Goal: Communication & Community: Share content

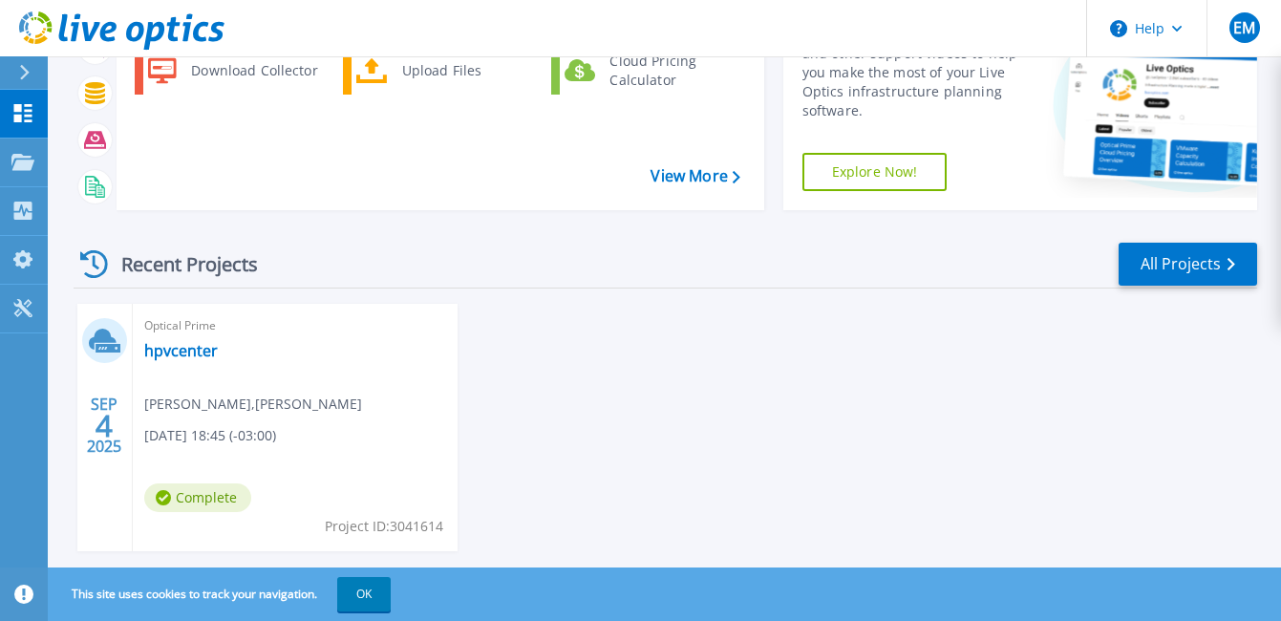
scroll to position [232, 0]
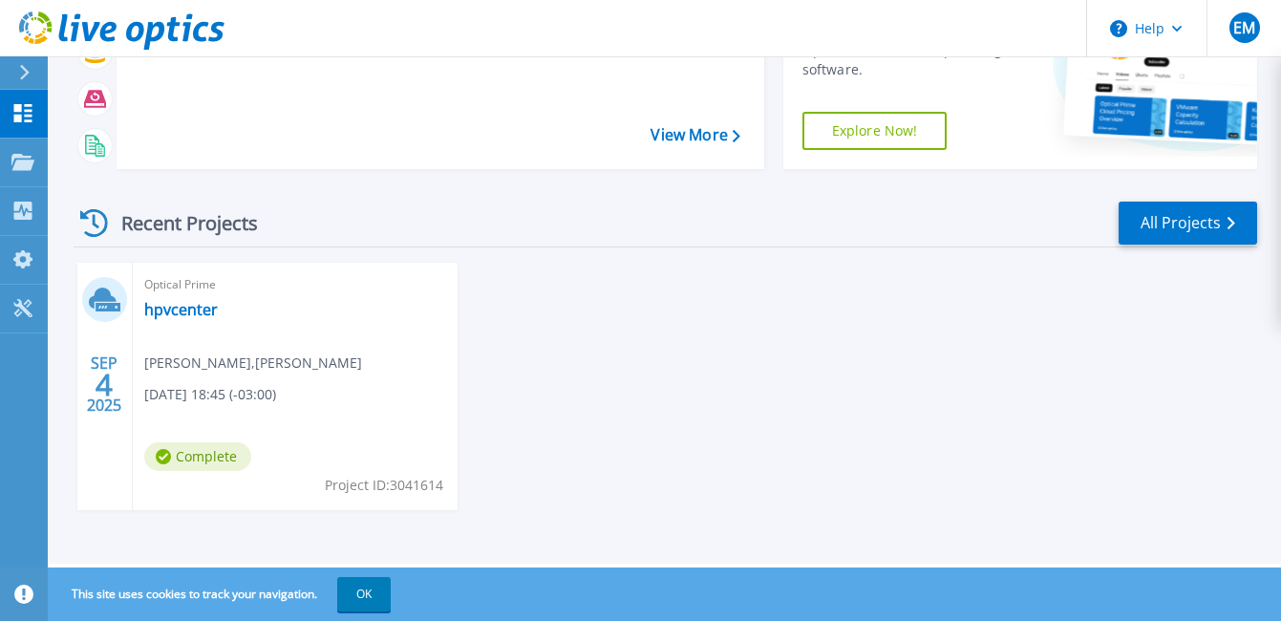
click at [187, 358] on span "[PERSON_NAME] , [PERSON_NAME]" at bounding box center [253, 362] width 218 height 21
click at [194, 462] on span "Complete" at bounding box center [197, 456] width 107 height 29
click at [380, 586] on button "OK" at bounding box center [363, 594] width 53 height 34
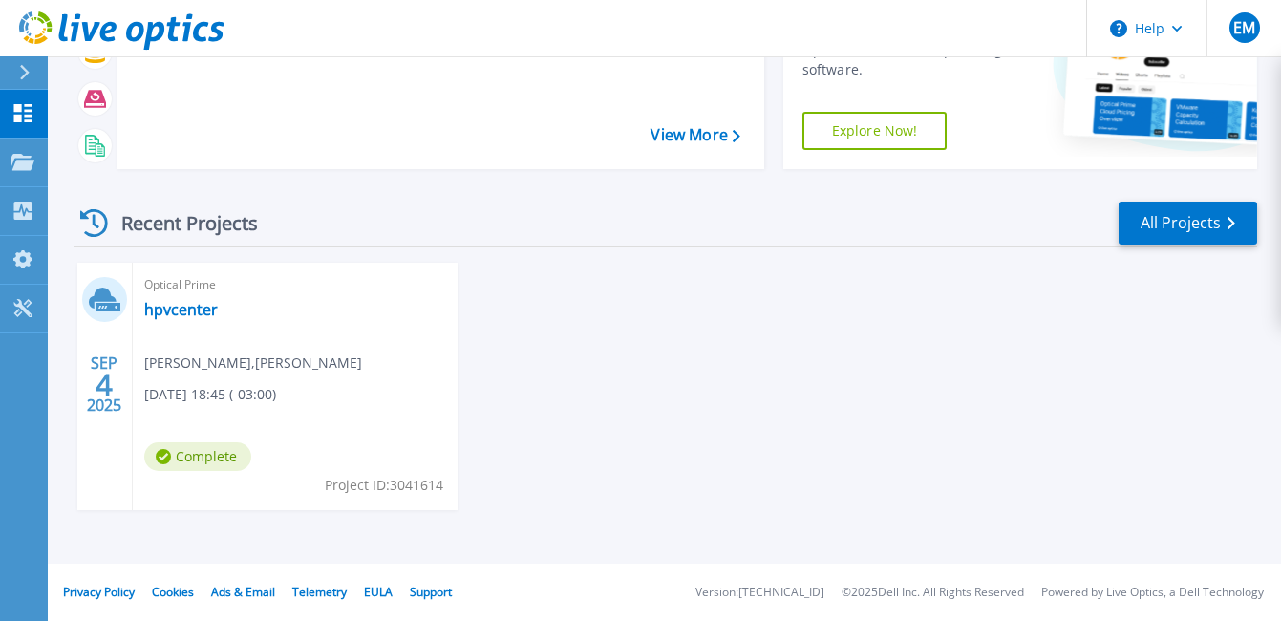
click at [594, 426] on div "[DATE] Optical Prime hpvcenter [PERSON_NAME] , [PERSON_NAME] [DATE] 18:45 (-03:…" at bounding box center [657, 406] width 1199 height 286
click at [511, 345] on div "[DATE] Optical Prime hpvcenter [PERSON_NAME] , [PERSON_NAME] [DATE] 18:45 (-03:…" at bounding box center [657, 406] width 1199 height 286
click at [185, 312] on link "hpvcenter" at bounding box center [181, 309] width 74 height 19
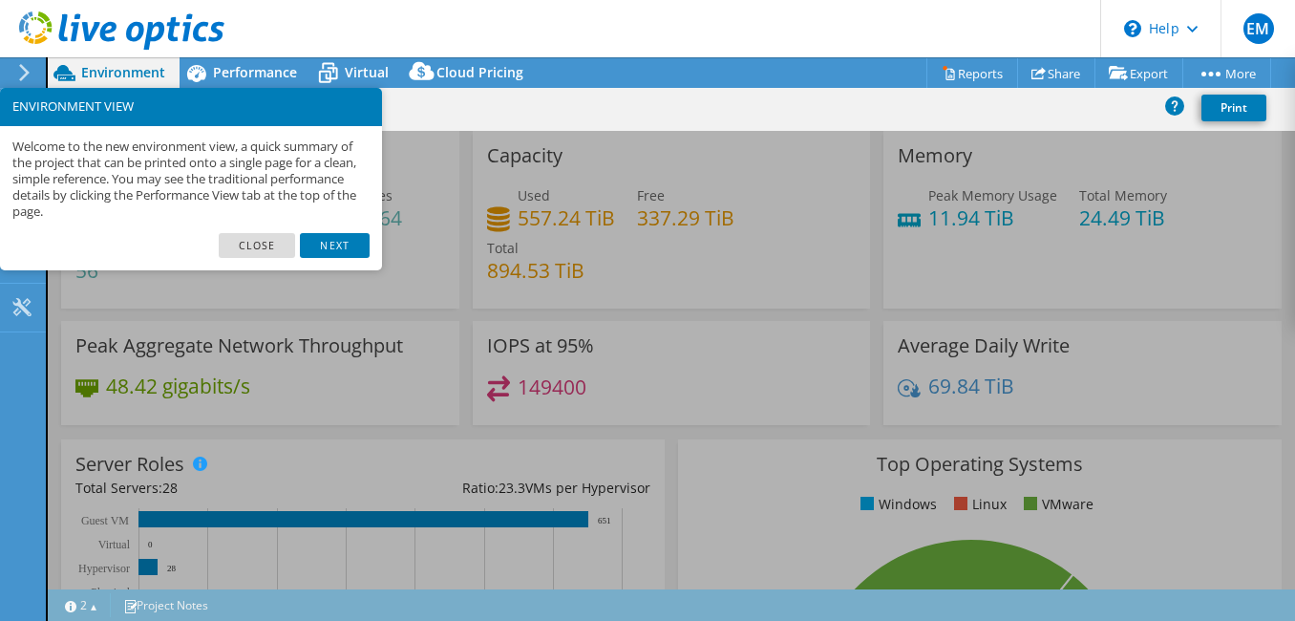
select select "USD"
click at [253, 249] on link "Close" at bounding box center [257, 245] width 77 height 25
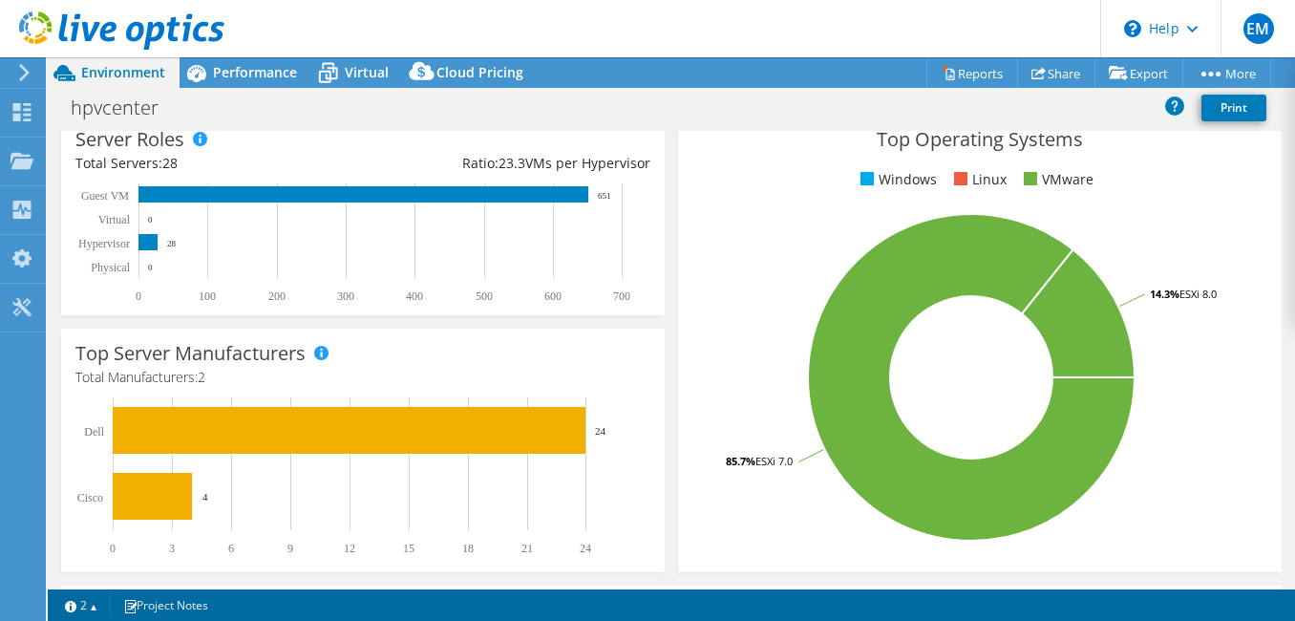
scroll to position [229, 0]
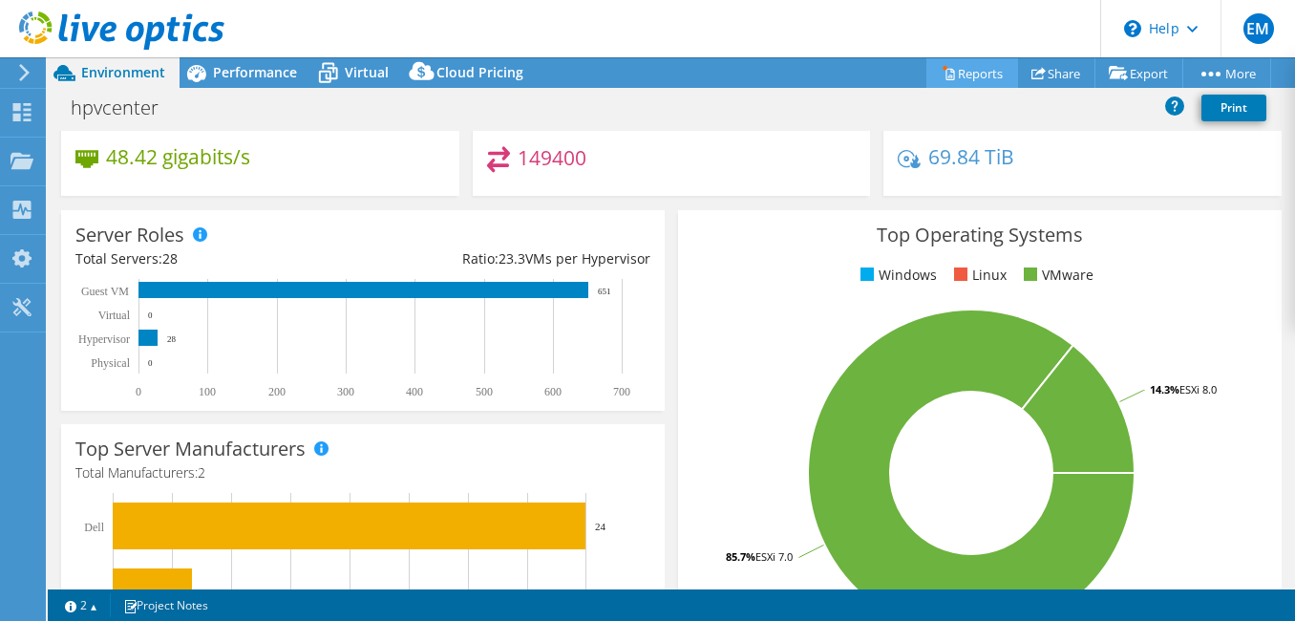
click at [961, 77] on link "Reports" at bounding box center [972, 73] width 92 height 30
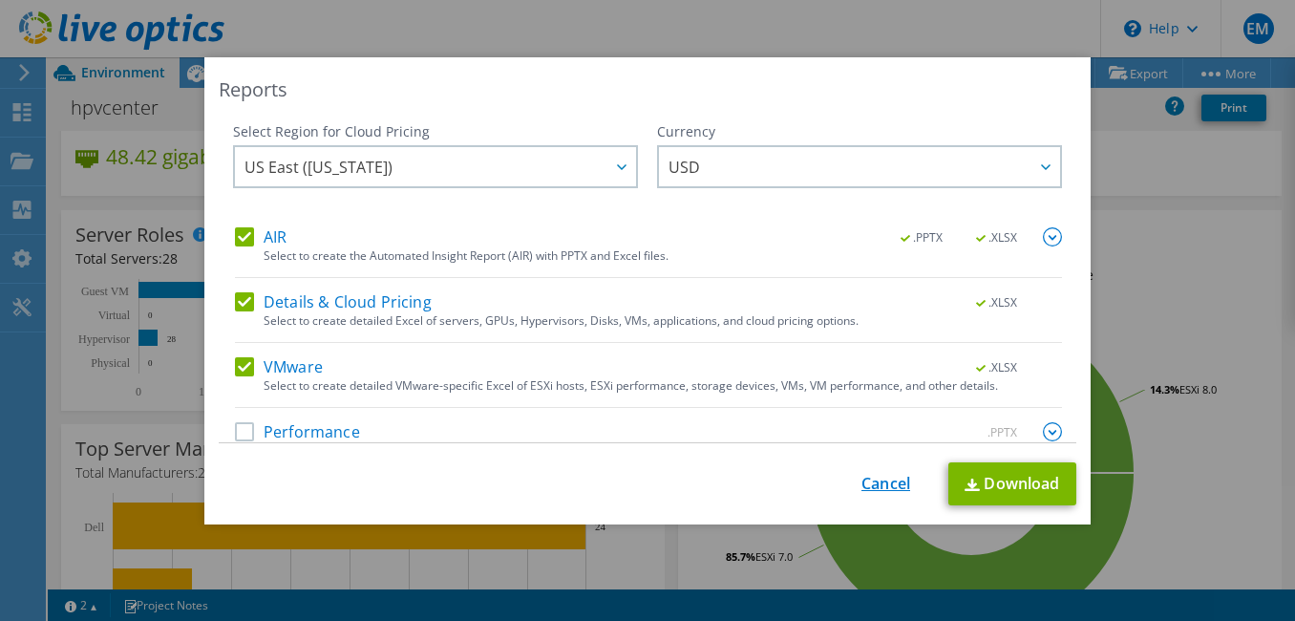
click at [872, 486] on link "Cancel" at bounding box center [885, 484] width 49 height 18
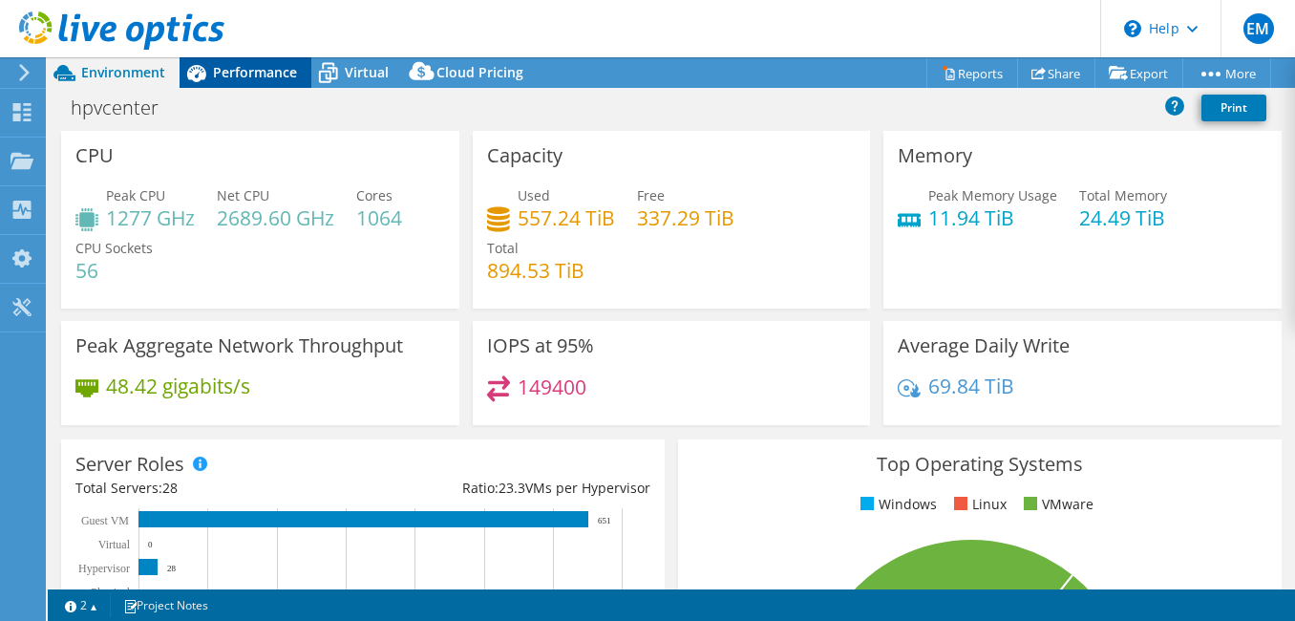
click at [260, 74] on span "Performance" at bounding box center [255, 72] width 84 height 18
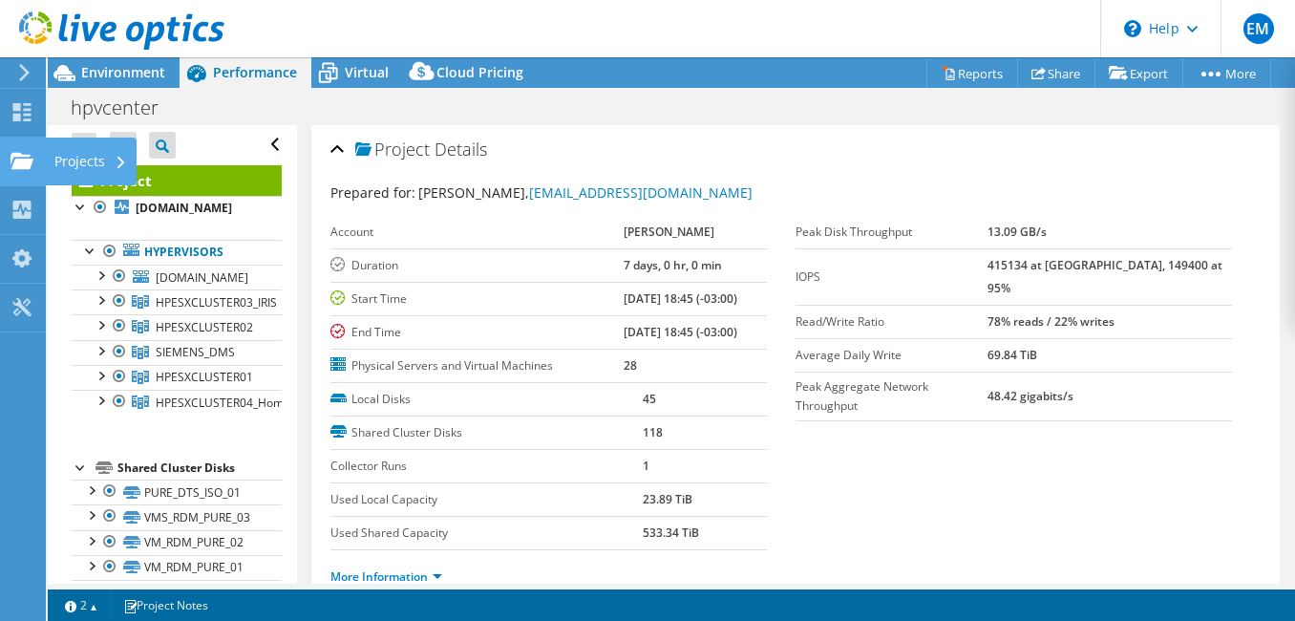
click at [101, 161] on div "Projects" at bounding box center [91, 162] width 92 height 48
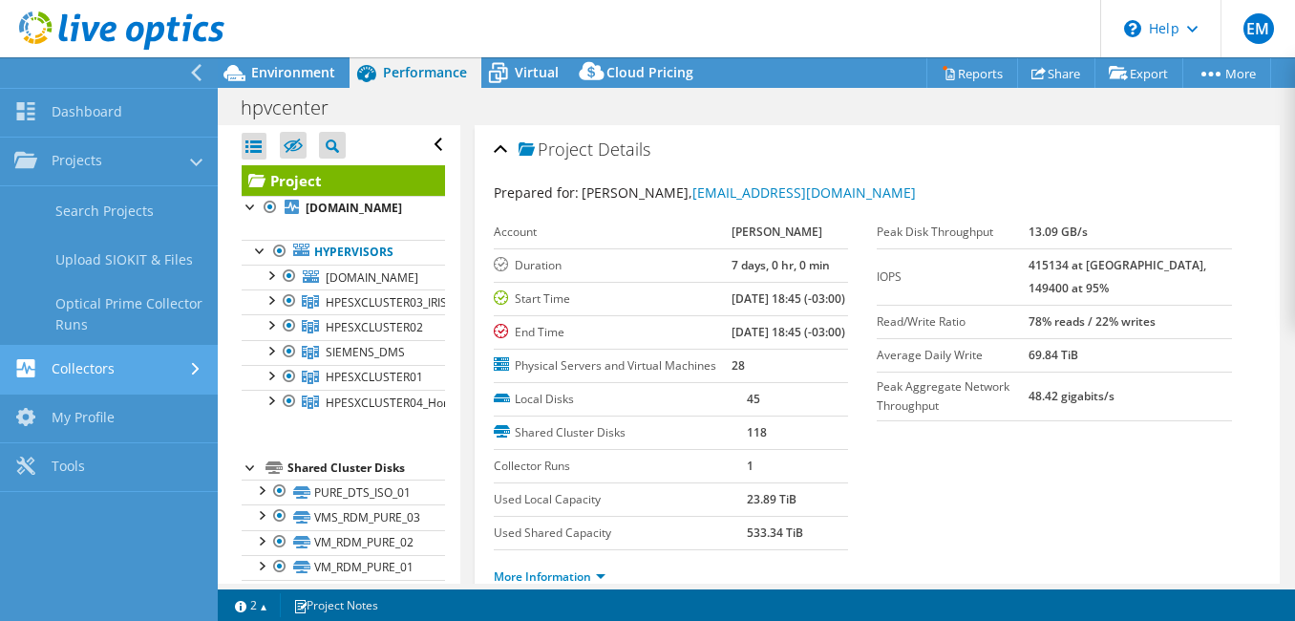
click at [187, 366] on div at bounding box center [197, 369] width 21 height 12
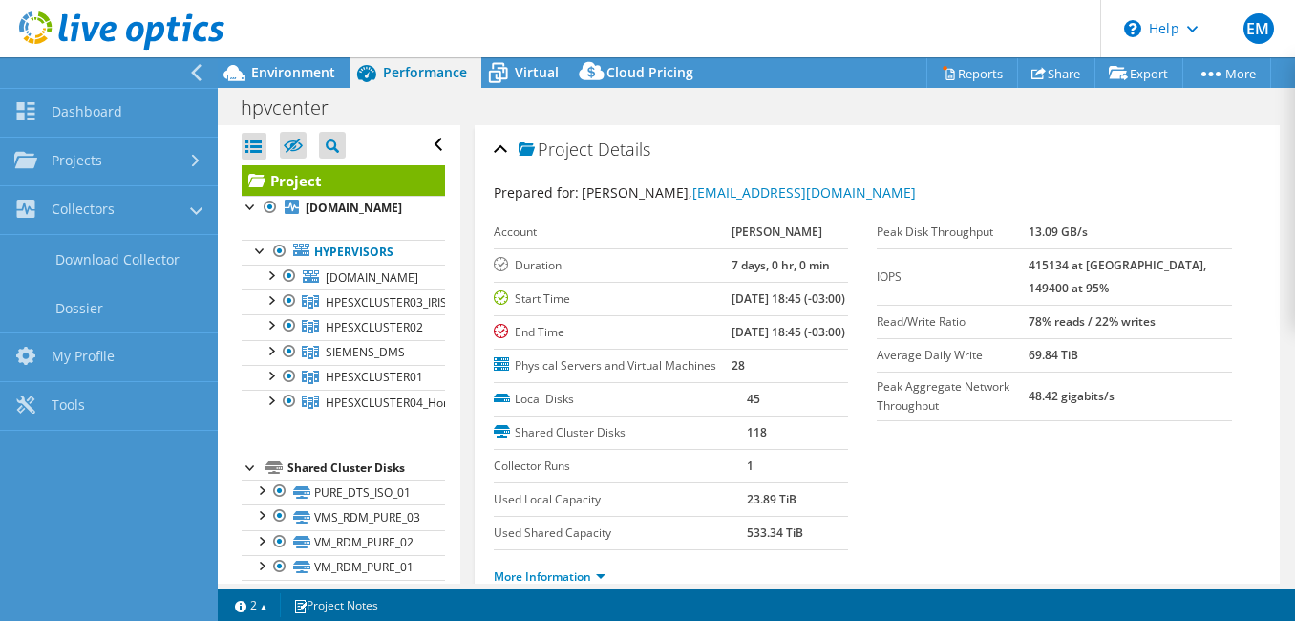
click at [692, 121] on div "hpvcenter Print" at bounding box center [756, 107] width 1077 height 35
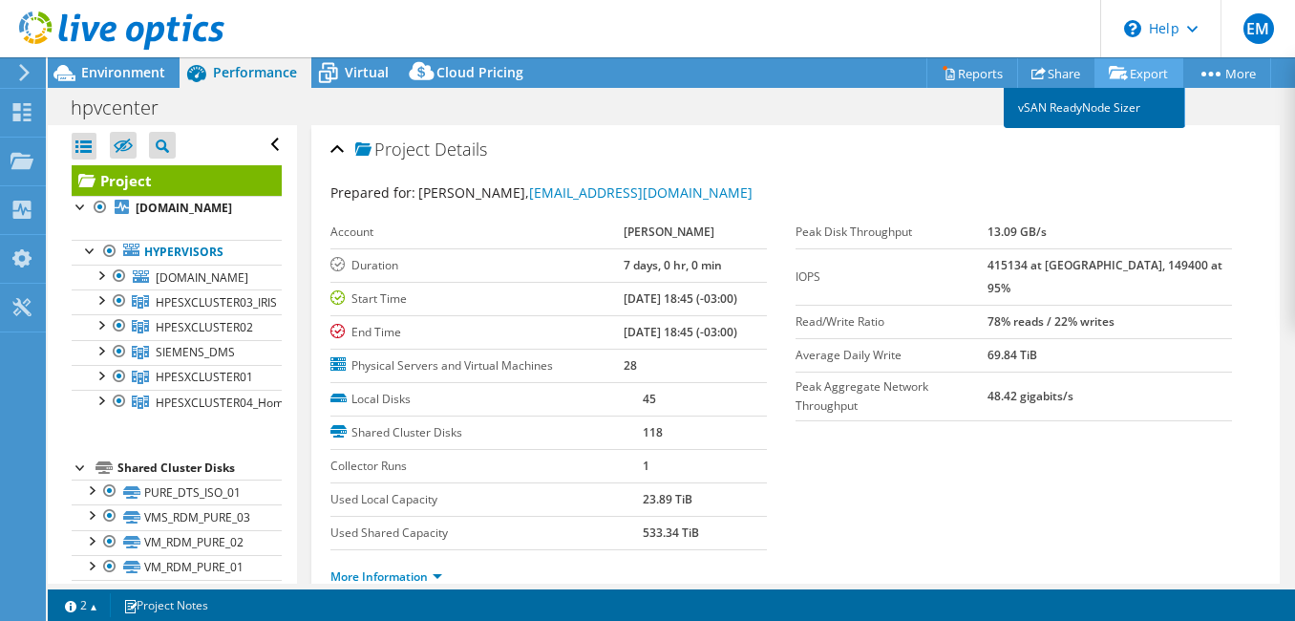
click at [1112, 104] on link "vSAN ReadyNode Sizer" at bounding box center [1094, 108] width 181 height 40
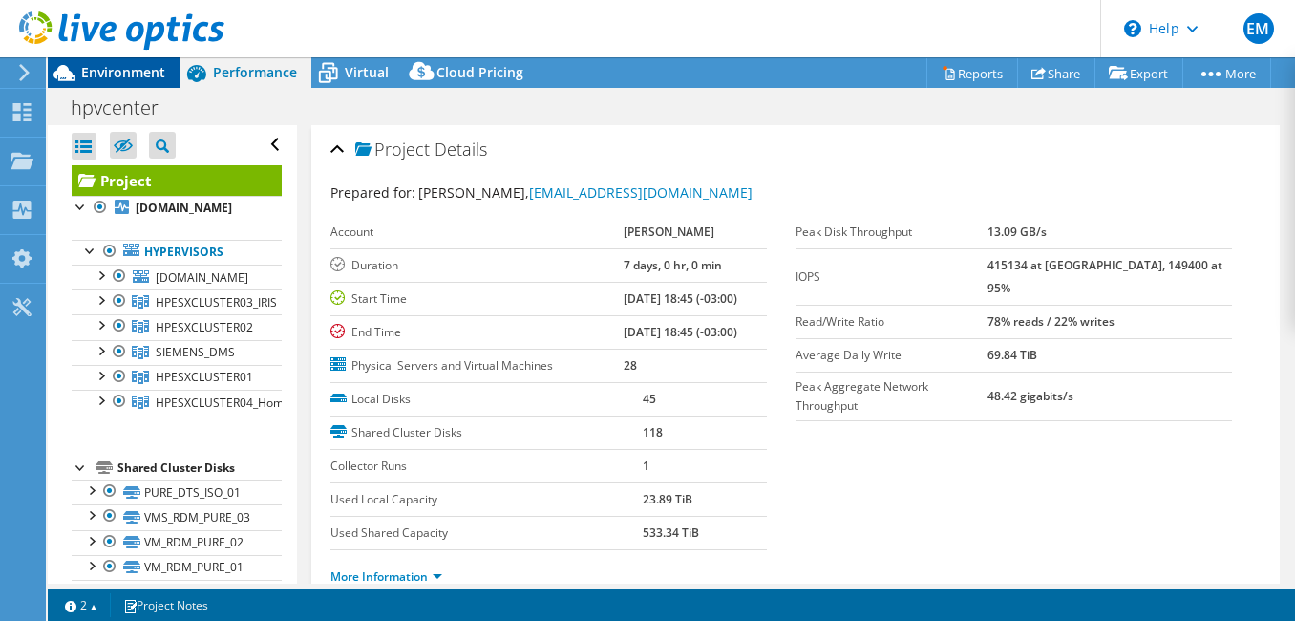
click at [135, 69] on span "Environment" at bounding box center [123, 72] width 84 height 18
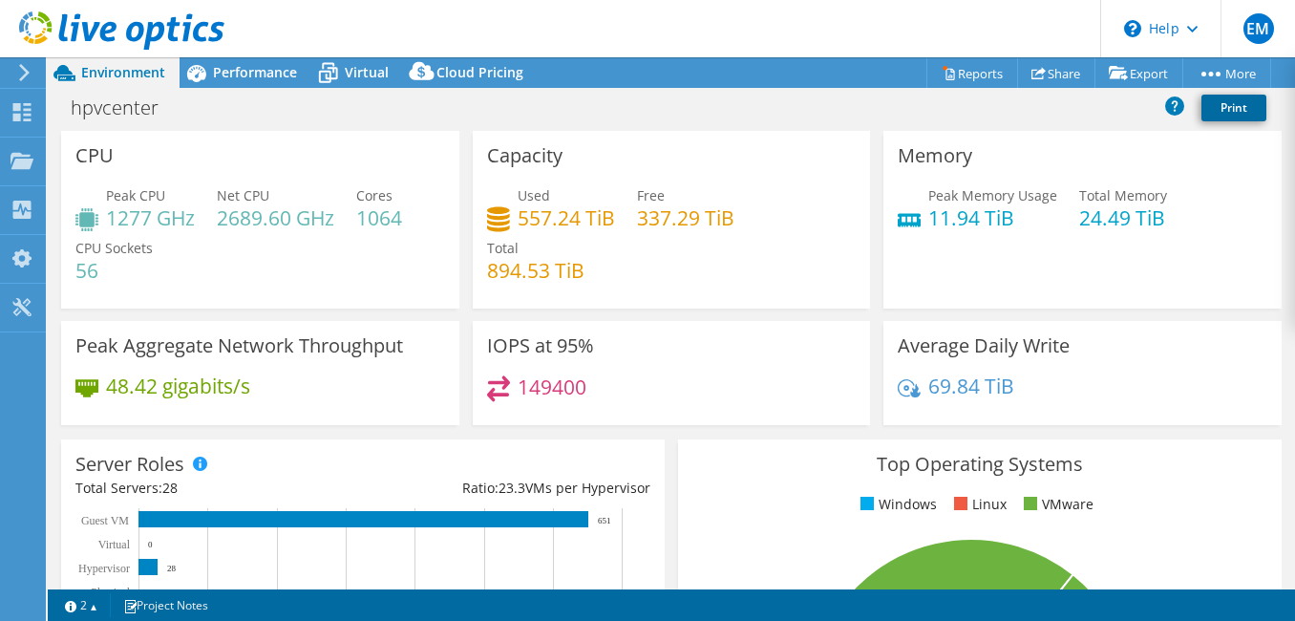
click at [1217, 116] on link "Print" at bounding box center [1233, 108] width 65 height 27
click at [1068, 70] on link "Share" at bounding box center [1056, 73] width 78 height 30
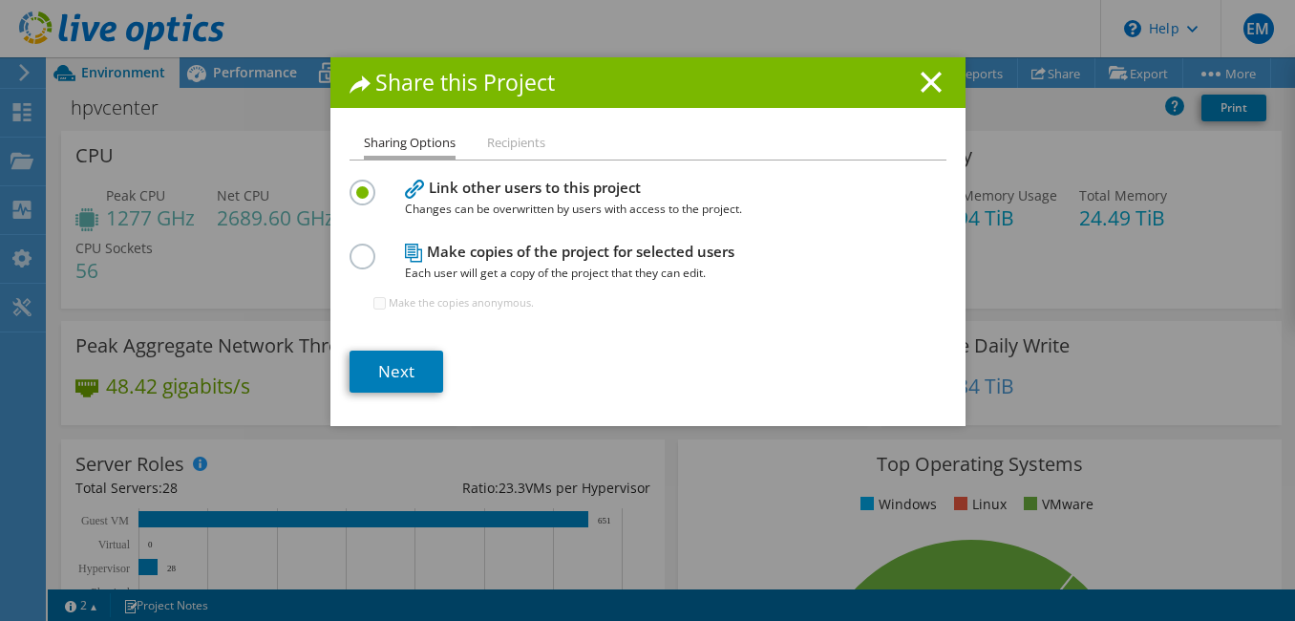
click at [358, 248] on label at bounding box center [366, 246] width 33 height 5
click at [0, 0] on input "radio" at bounding box center [0, 0] width 0 height 0
click at [353, 184] on label at bounding box center [366, 182] width 33 height 5
click at [0, 0] on input "radio" at bounding box center [0, 0] width 0 height 0
click at [518, 145] on li "Recipients" at bounding box center [516, 144] width 58 height 24
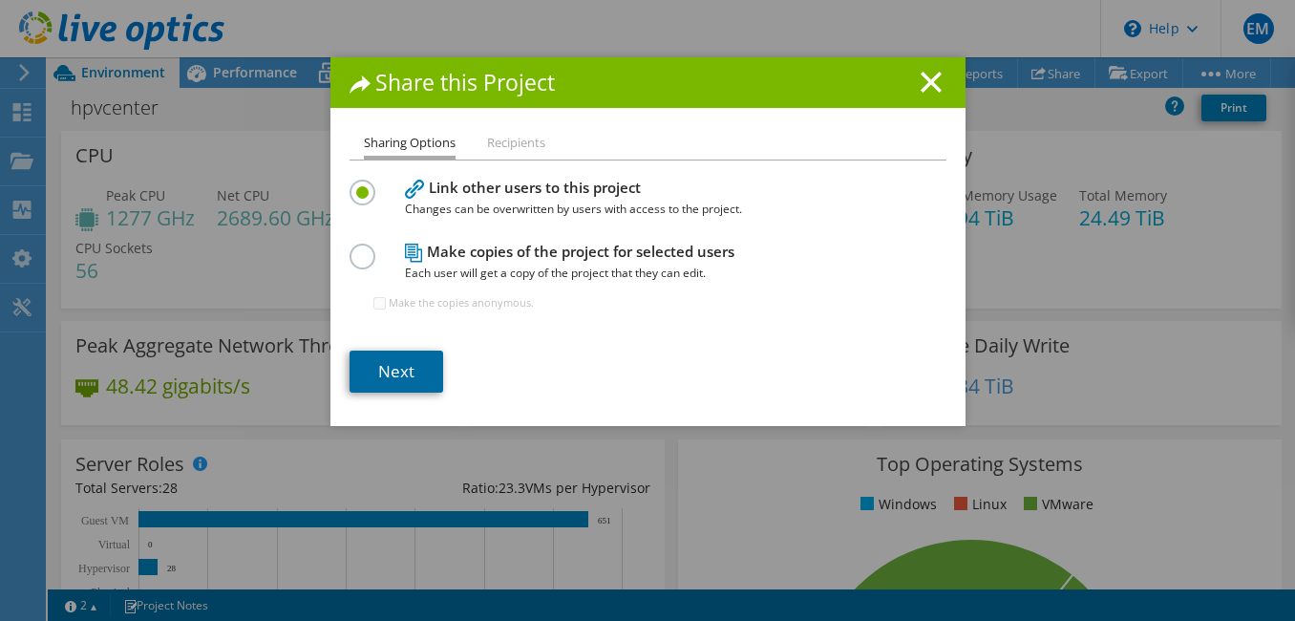
click at [375, 365] on link "Next" at bounding box center [397, 372] width 94 height 42
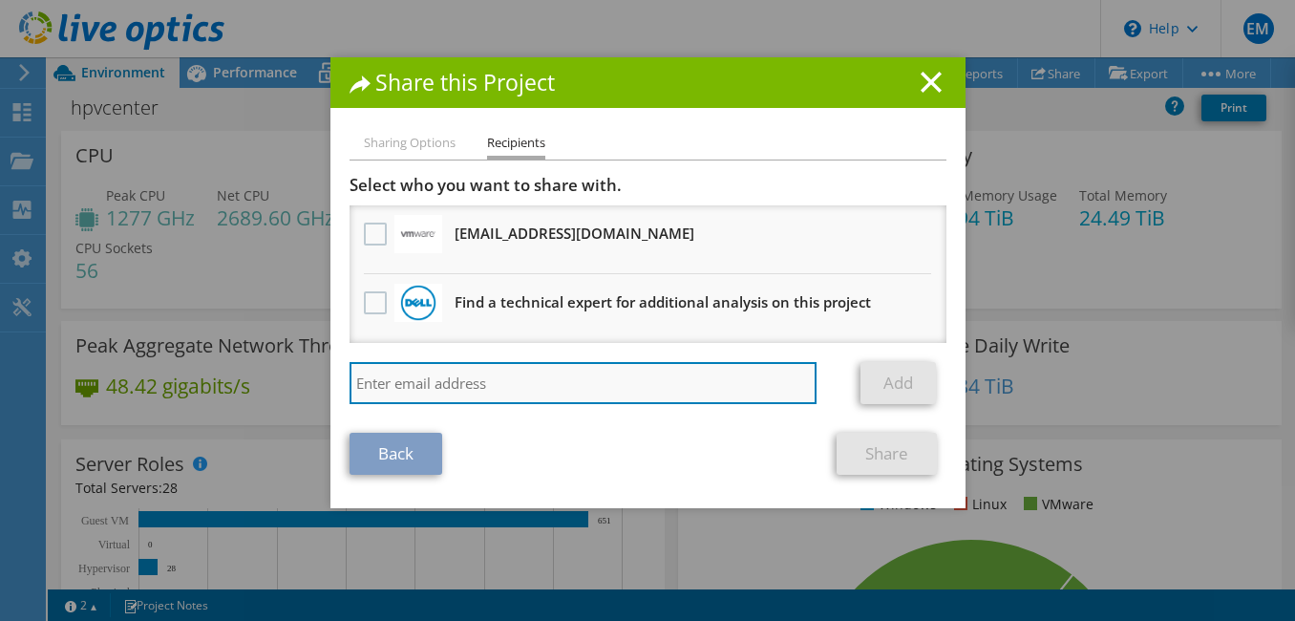
click at [535, 385] on input "search" at bounding box center [584, 383] width 468 height 42
click at [512, 370] on input "thiago" at bounding box center [584, 383] width 468 height 42
type input "t"
paste input "[EMAIL_ADDRESS][DOMAIN_NAME]"
type input "[EMAIL_ADDRESS][DOMAIN_NAME]"
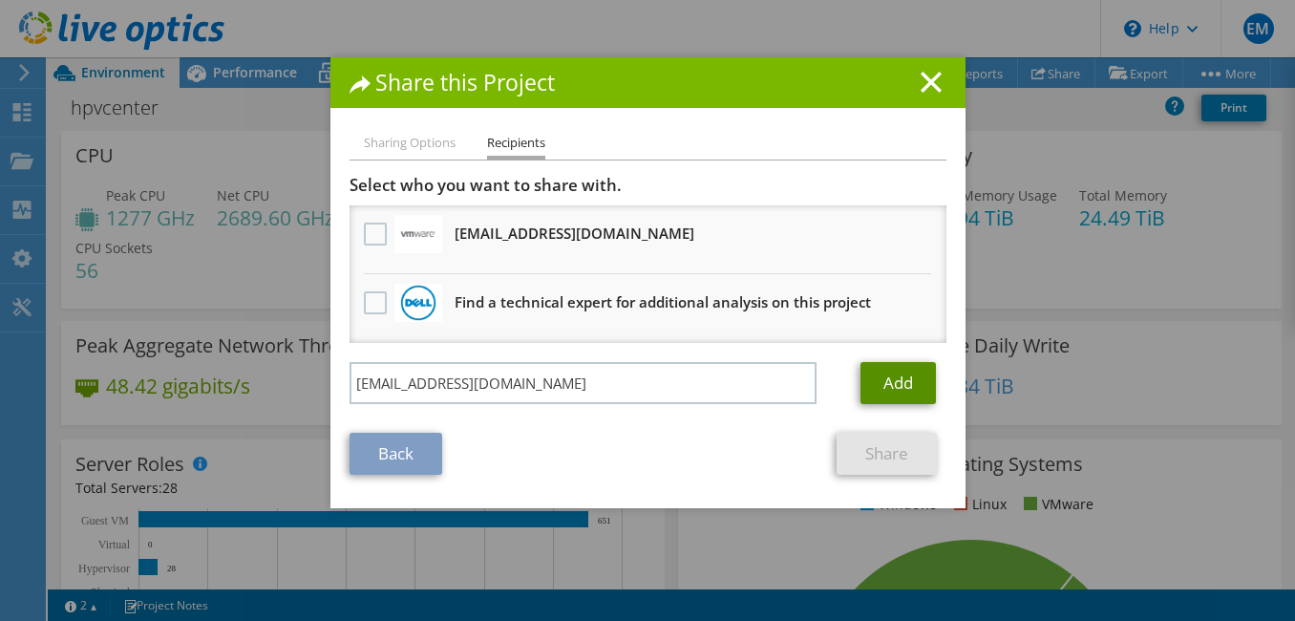
click at [877, 387] on link "Add" at bounding box center [898, 383] width 75 height 42
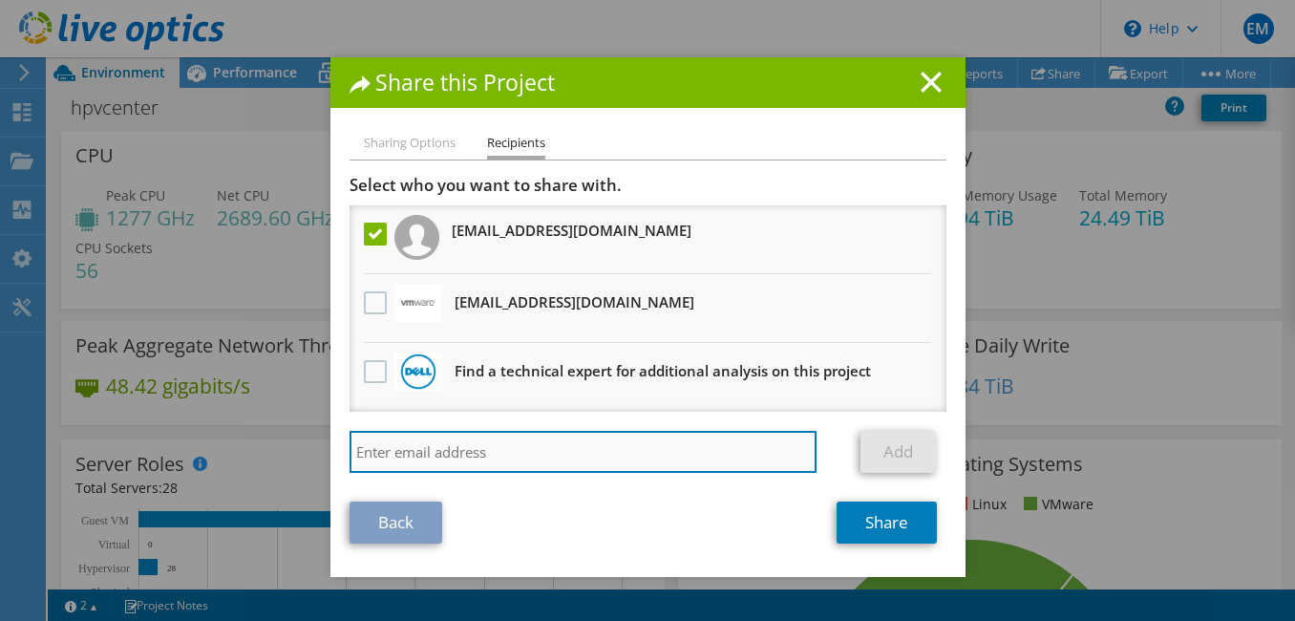
click at [490, 446] on input "search" at bounding box center [584, 452] width 468 height 42
click at [451, 448] on input "search" at bounding box center [584, 452] width 468 height 42
paste input "[EMAIL_ADDRESS][DOMAIN_NAME]"
type input "[EMAIL_ADDRESS][DOMAIN_NAME]"
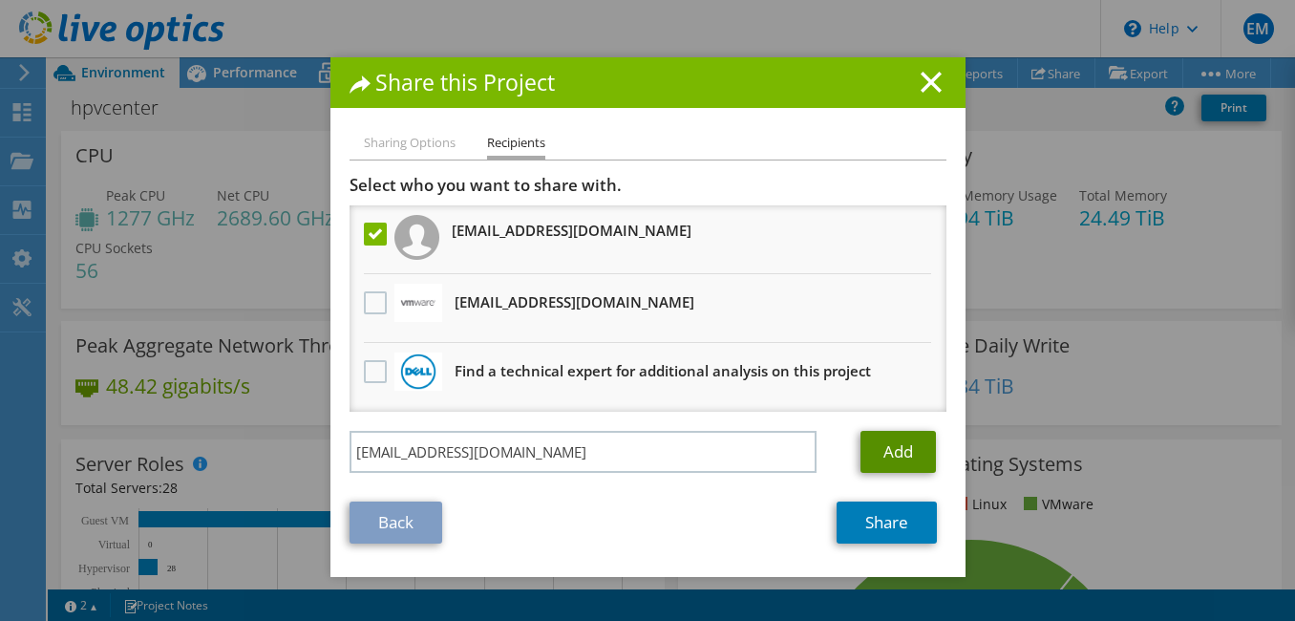
click at [903, 449] on link "Add" at bounding box center [898, 452] width 75 height 42
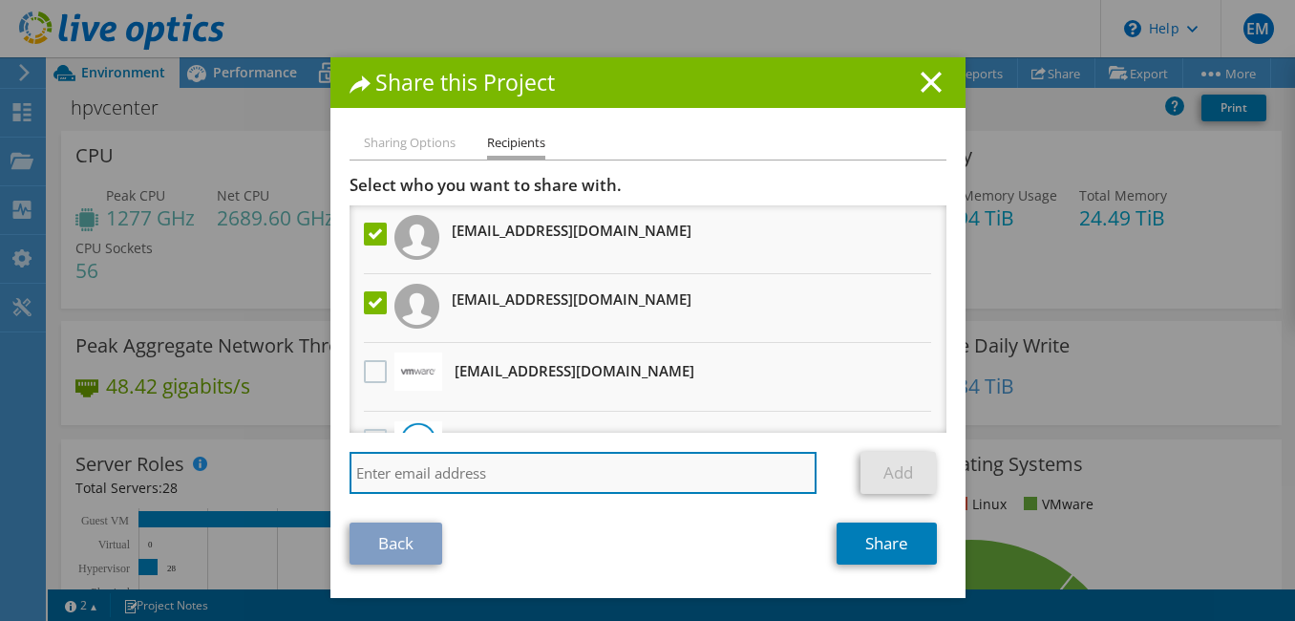
click at [612, 471] on input "search" at bounding box center [584, 473] width 468 height 42
paste input "[PERSON_NAME][EMAIL_ADDRESS][PERSON_NAME][DOMAIN_NAME]"
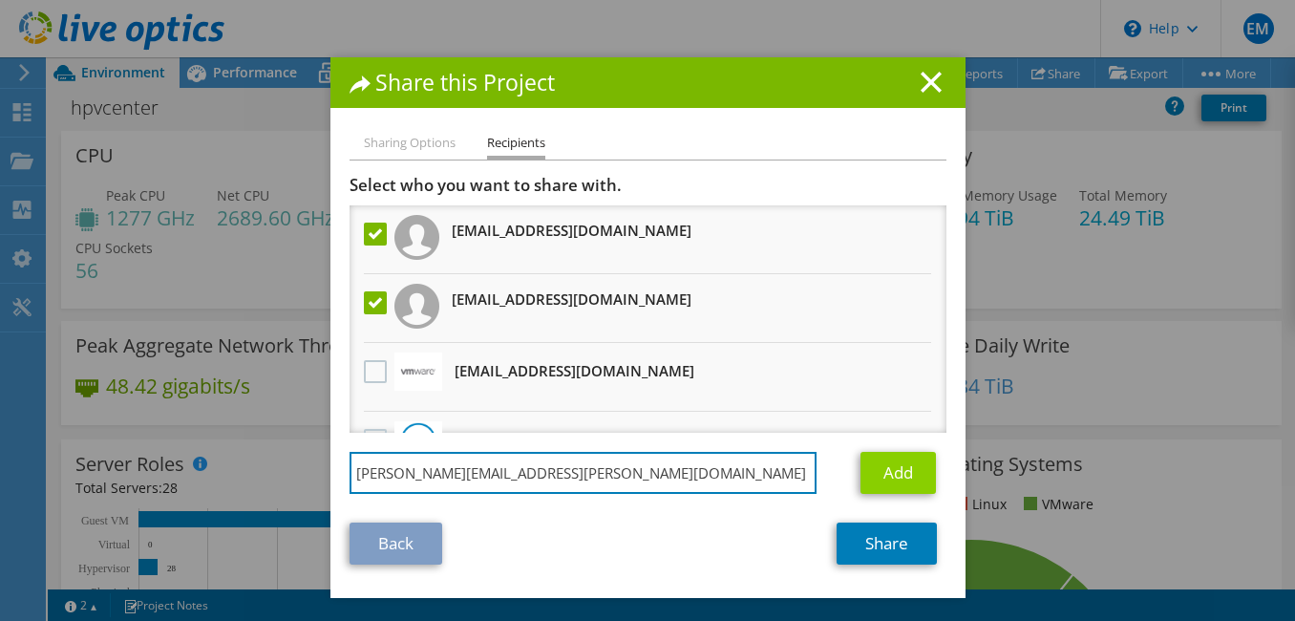
type input "[PERSON_NAME][EMAIL_ADDRESS][PERSON_NAME][DOMAIN_NAME]"
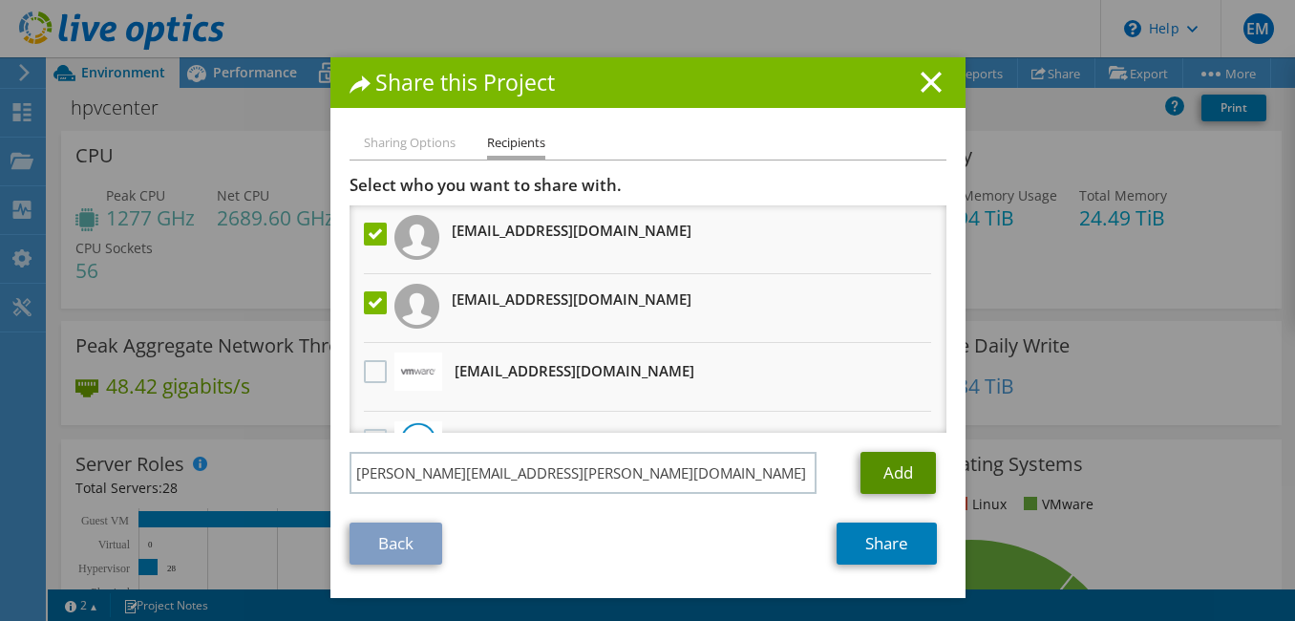
click at [870, 482] on link "Add" at bounding box center [898, 473] width 75 height 42
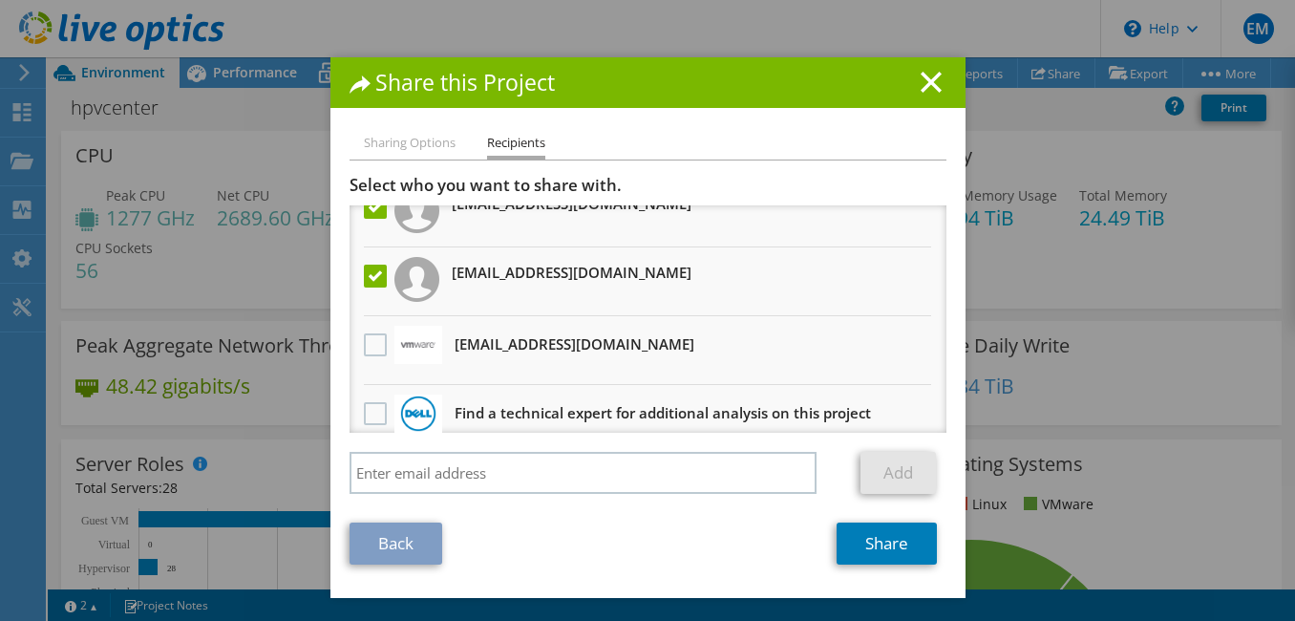
scroll to position [117, 0]
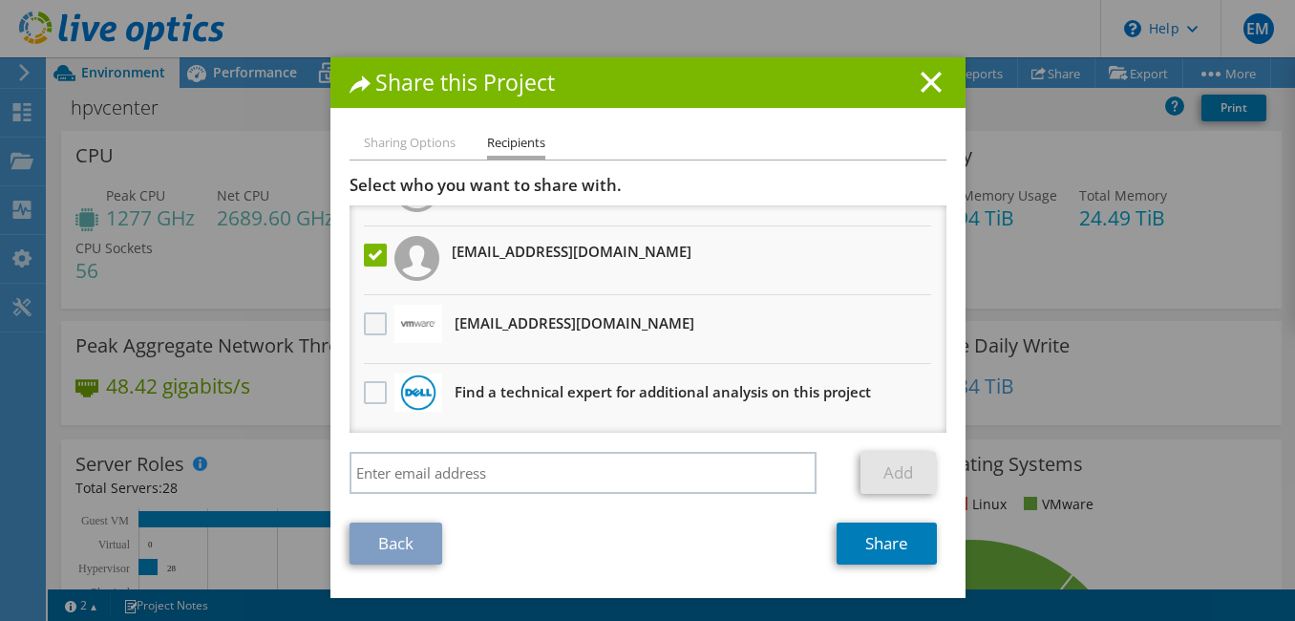
click at [367, 334] on label at bounding box center [378, 323] width 28 height 23
click at [0, 0] on input "checkbox" at bounding box center [0, 0] width 0 height 0
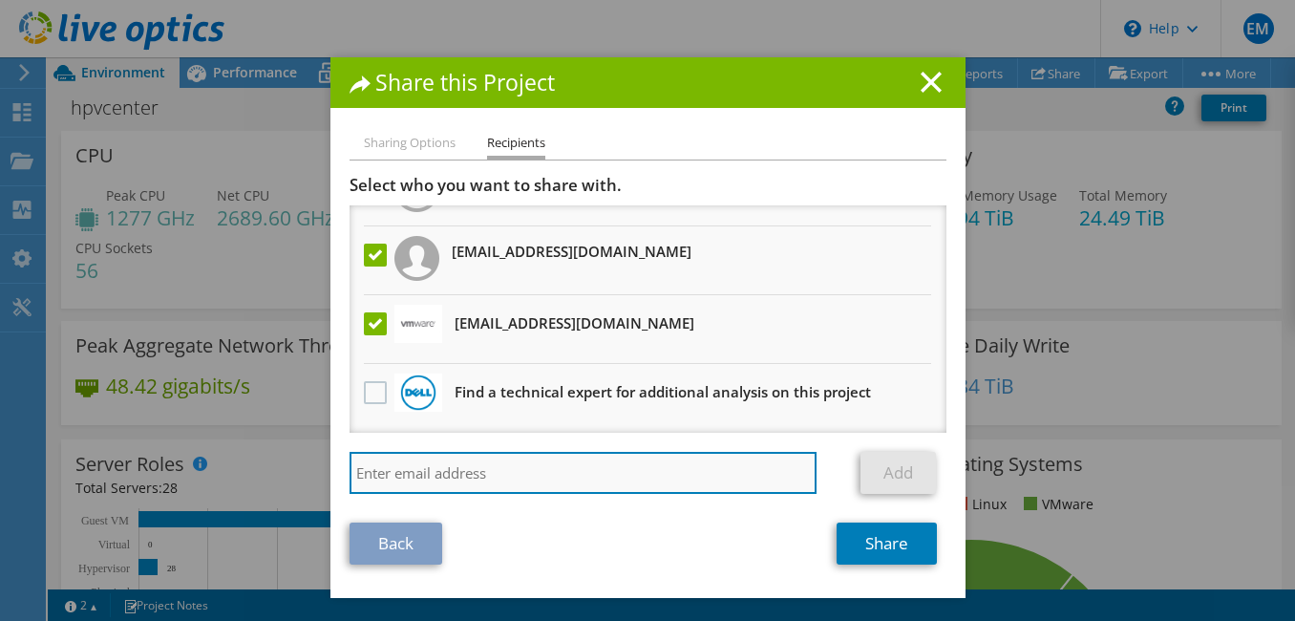
click at [433, 466] on input "search" at bounding box center [584, 473] width 468 height 42
paste input "[PERSON_NAME][EMAIL_ADDRESS][PERSON_NAME][DOMAIN_NAME]"
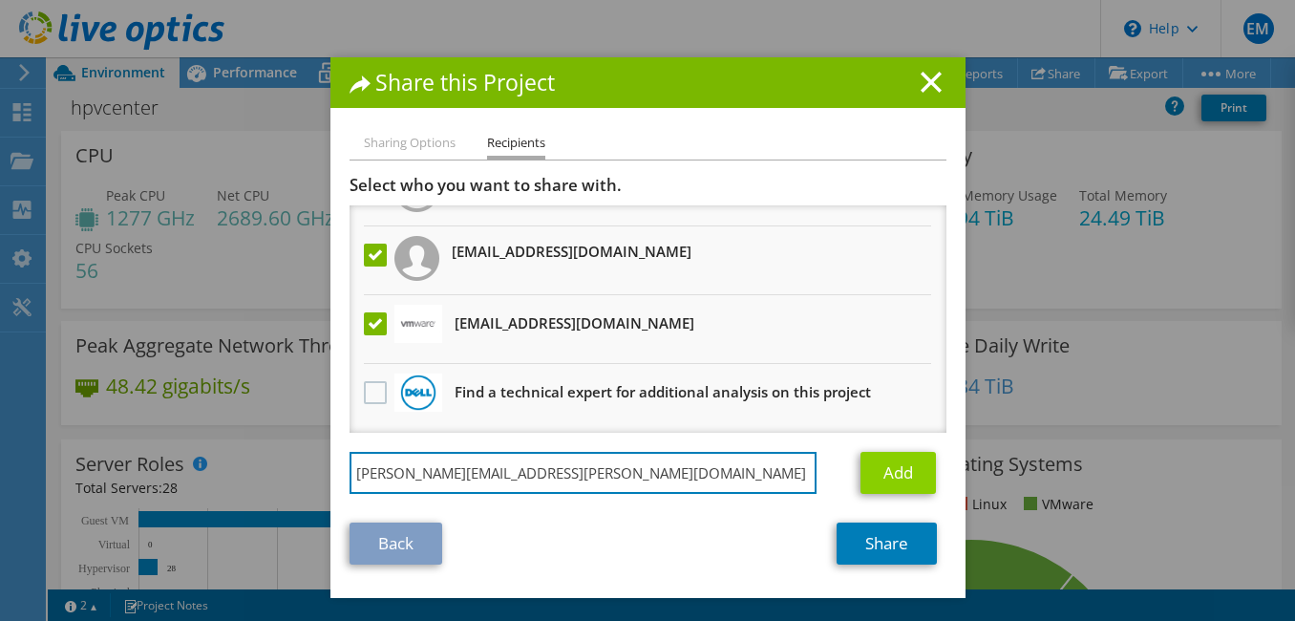
type input "[PERSON_NAME][EMAIL_ADDRESS][PERSON_NAME][DOMAIN_NAME]"
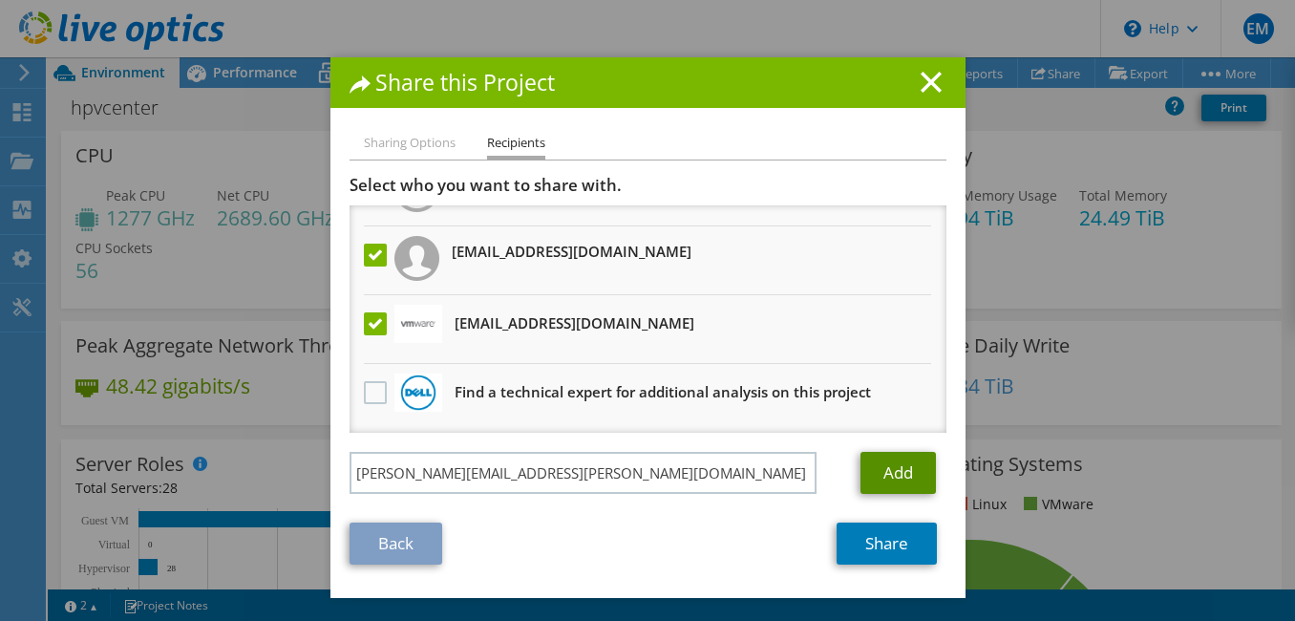
click at [903, 474] on link "Add" at bounding box center [898, 473] width 75 height 42
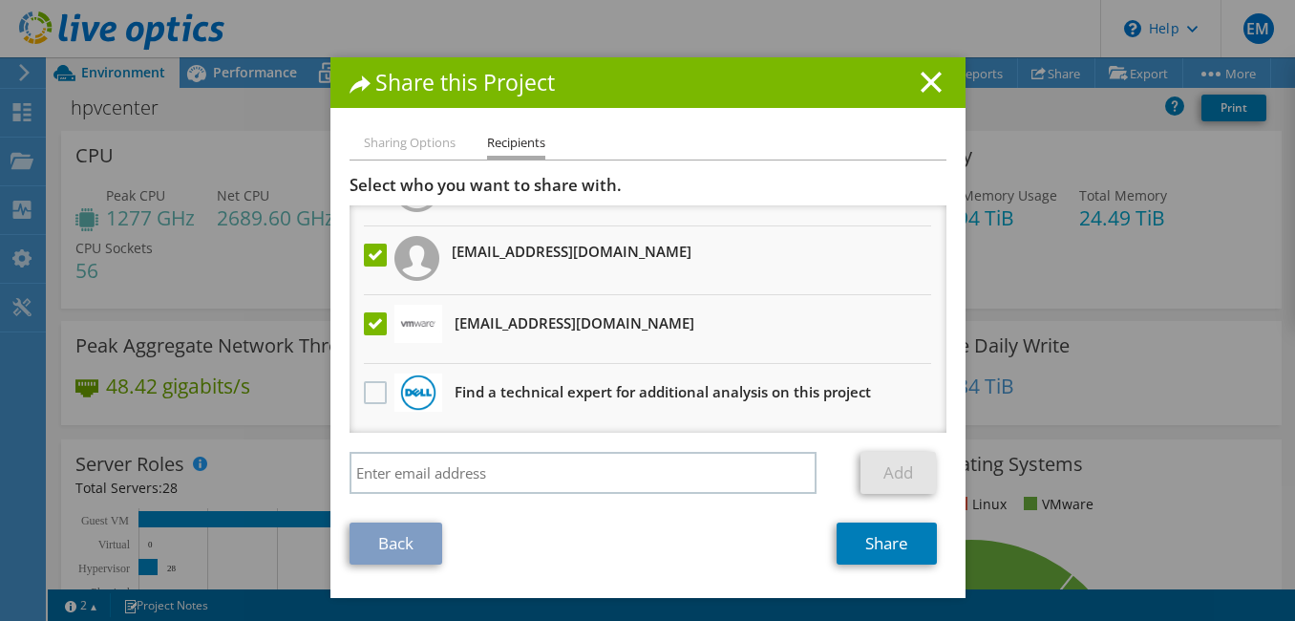
scroll to position [0, 0]
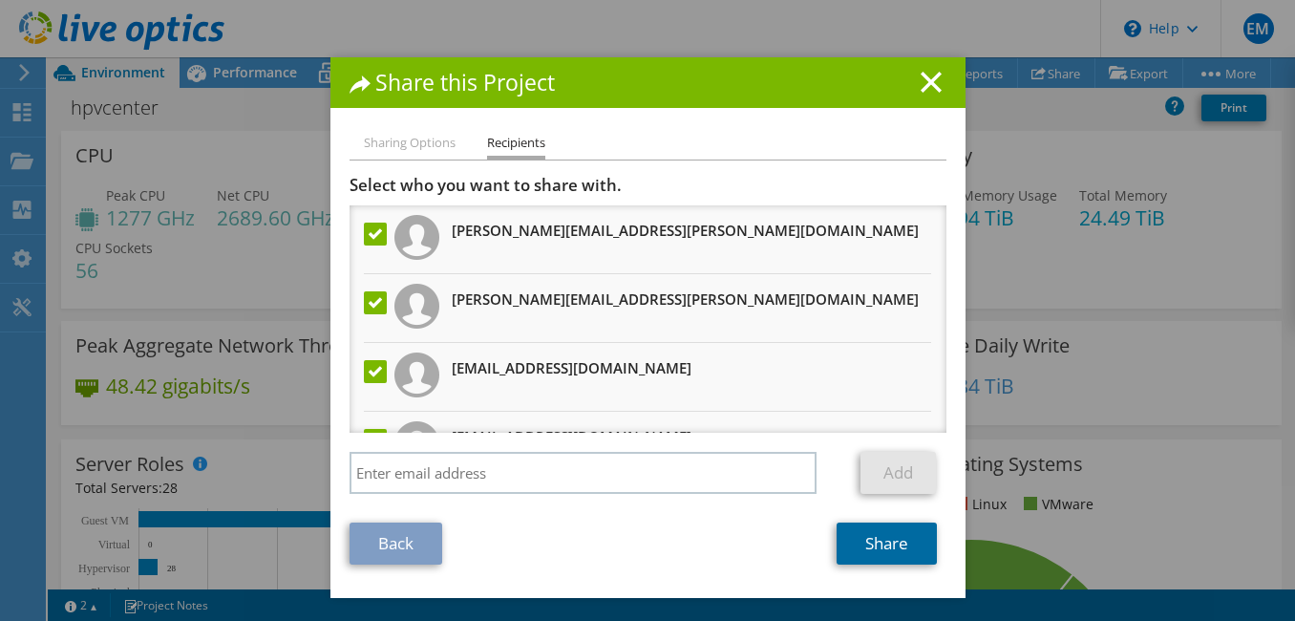
click at [845, 544] on link "Share" at bounding box center [887, 543] width 100 height 42
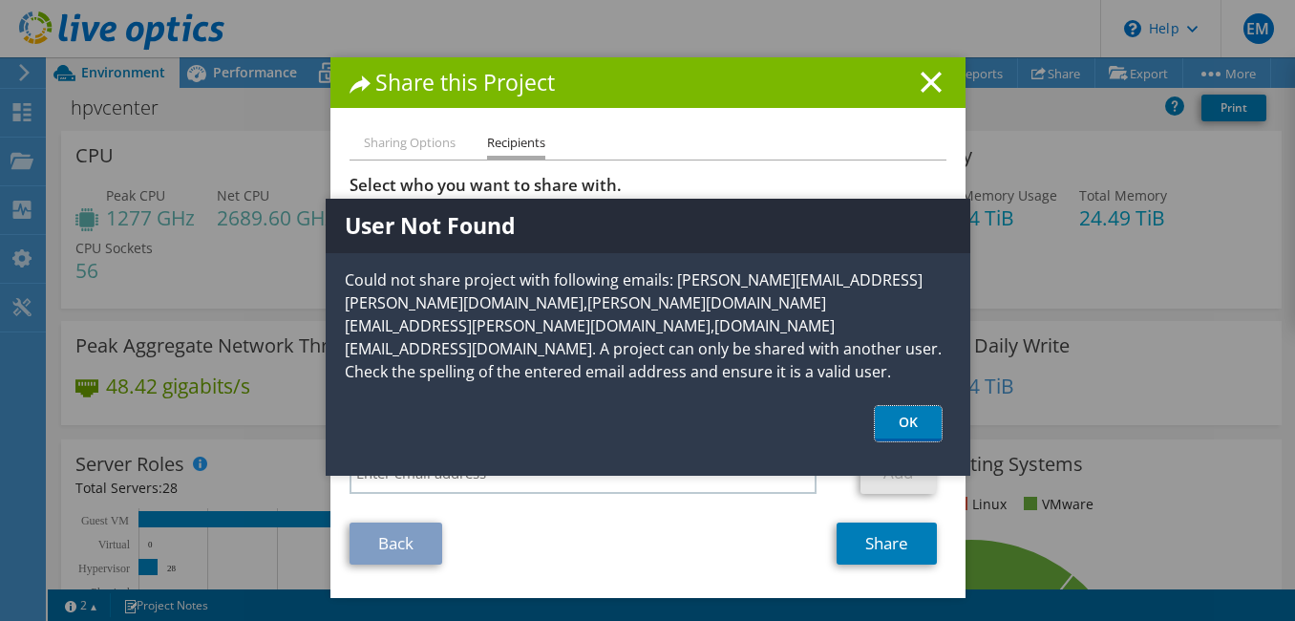
click at [891, 406] on link "OK" at bounding box center [908, 423] width 67 height 35
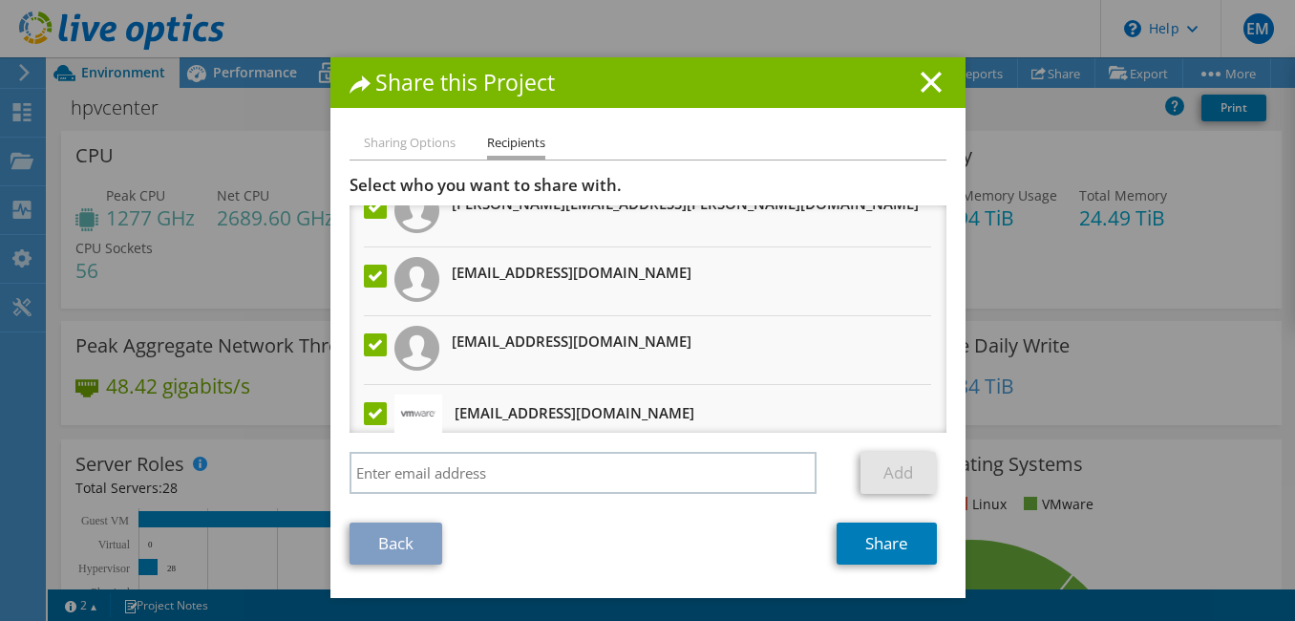
scroll to position [185, 0]
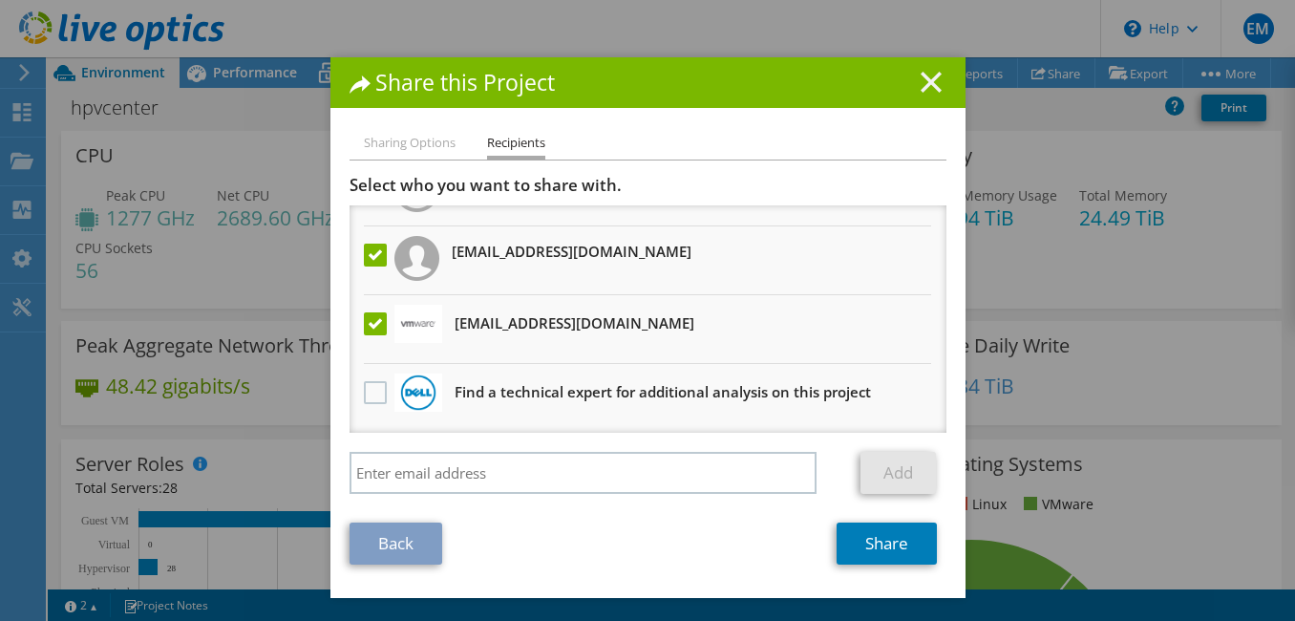
click at [922, 88] on line at bounding box center [931, 82] width 19 height 19
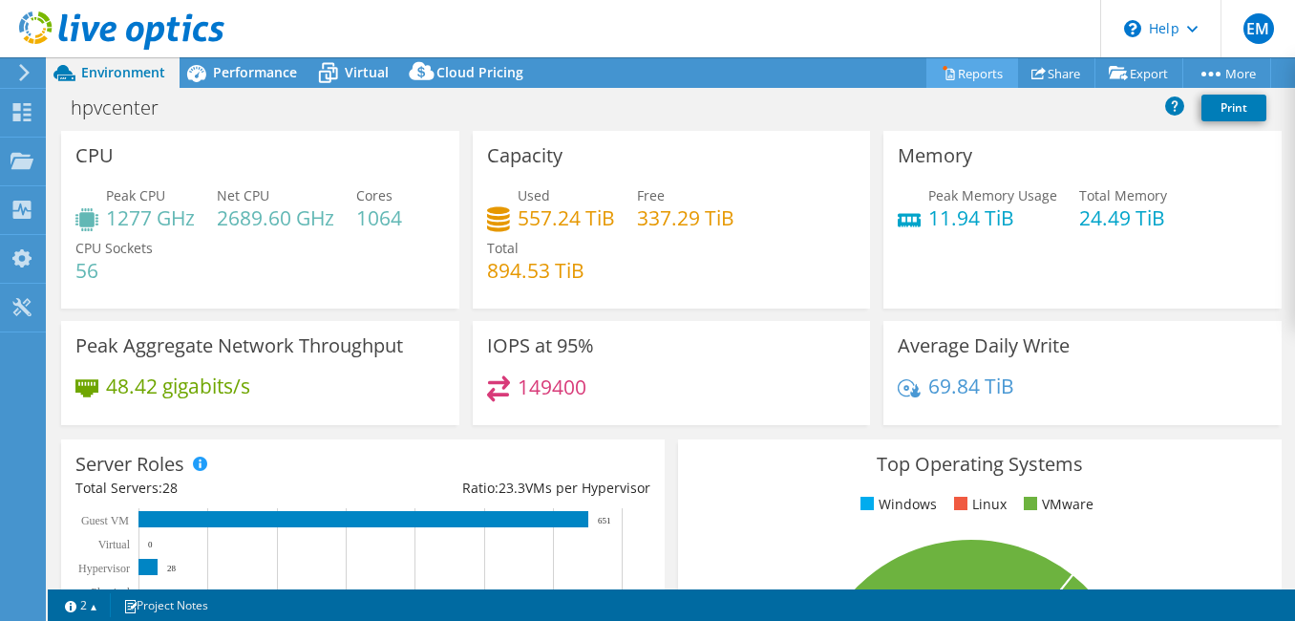
click at [944, 74] on icon at bounding box center [949, 73] width 14 height 14
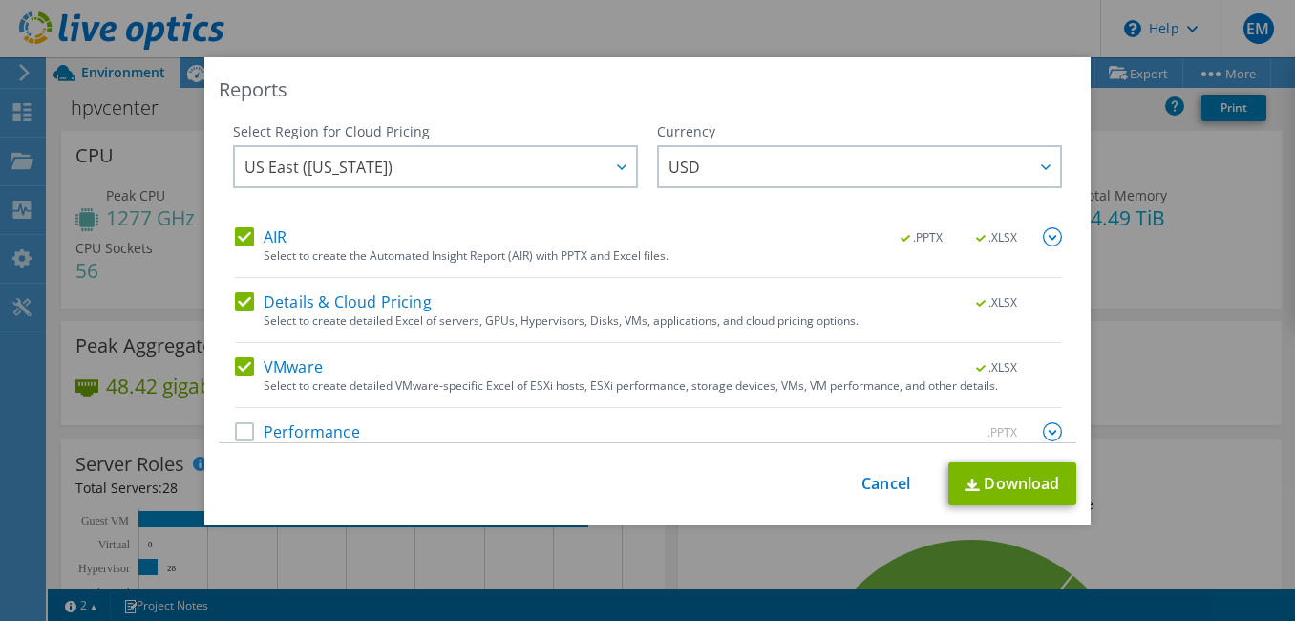
scroll to position [30, 0]
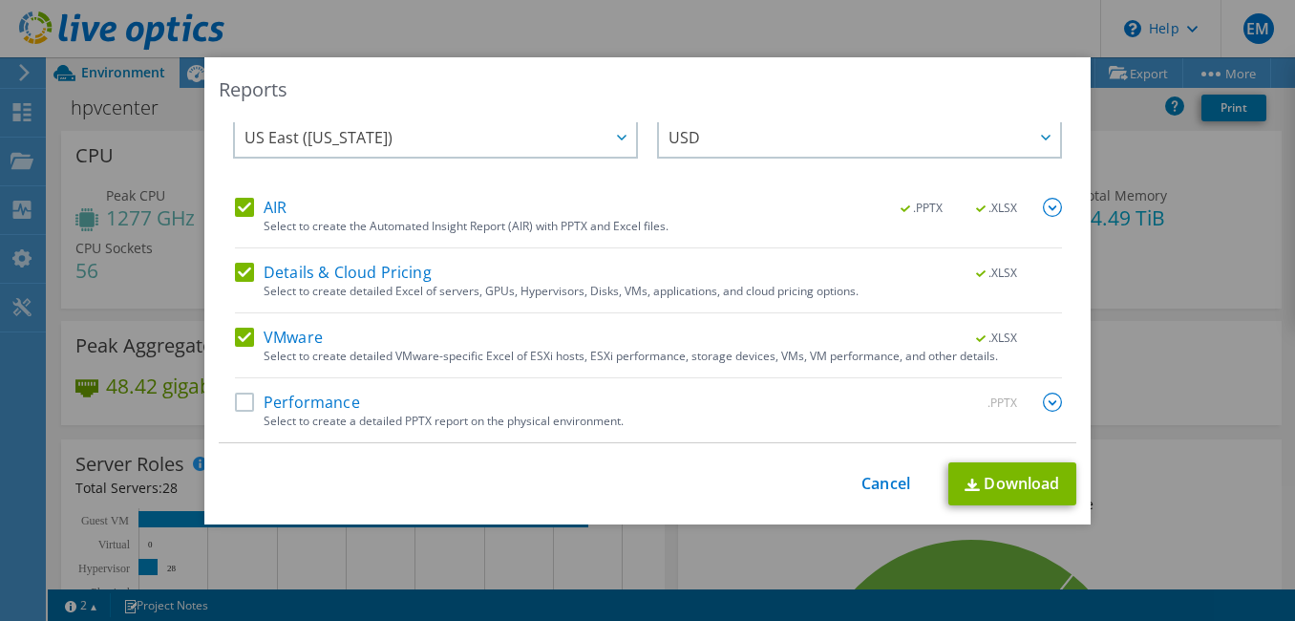
click at [239, 404] on label "Performance" at bounding box center [297, 402] width 125 height 19
click at [0, 0] on input "Performance" at bounding box center [0, 0] width 0 height 0
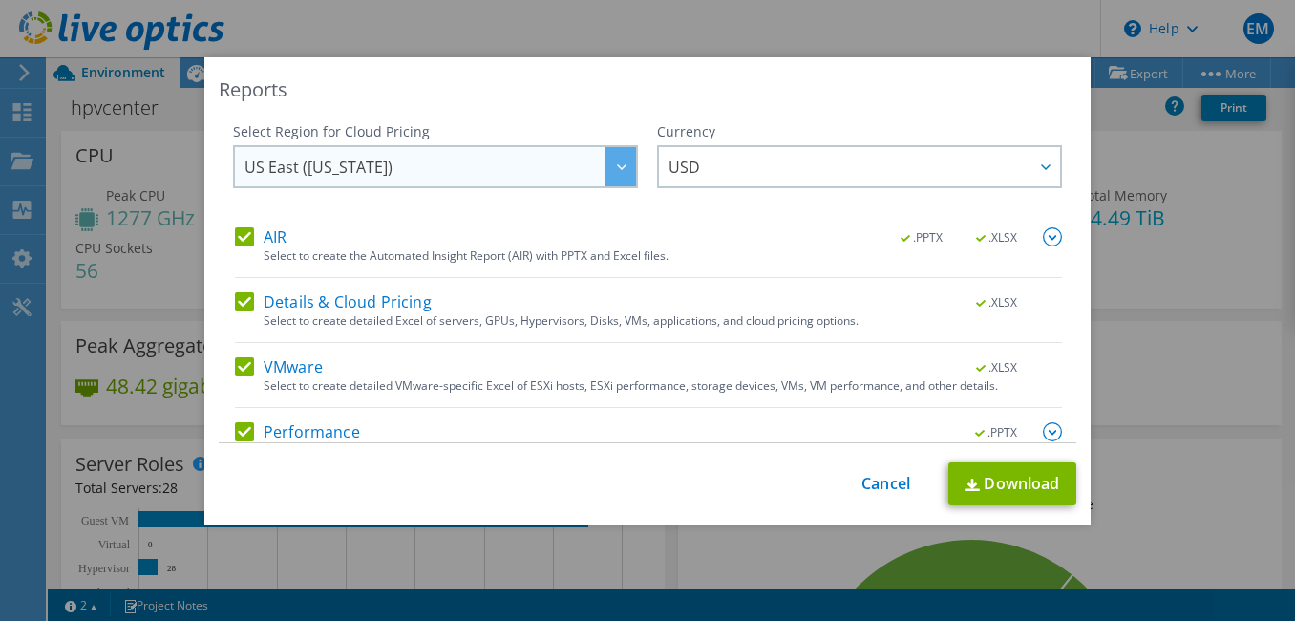
click at [606, 176] on div at bounding box center [621, 166] width 31 height 39
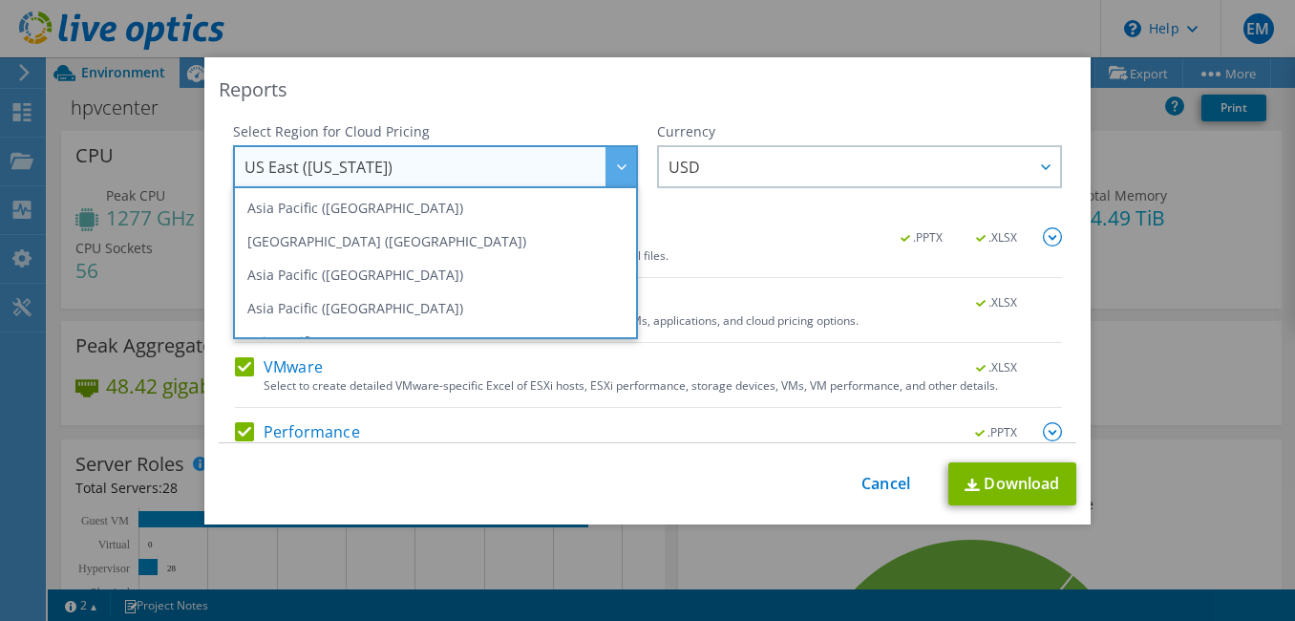
click at [524, 169] on span "US East ([US_STATE])" at bounding box center [440, 166] width 392 height 39
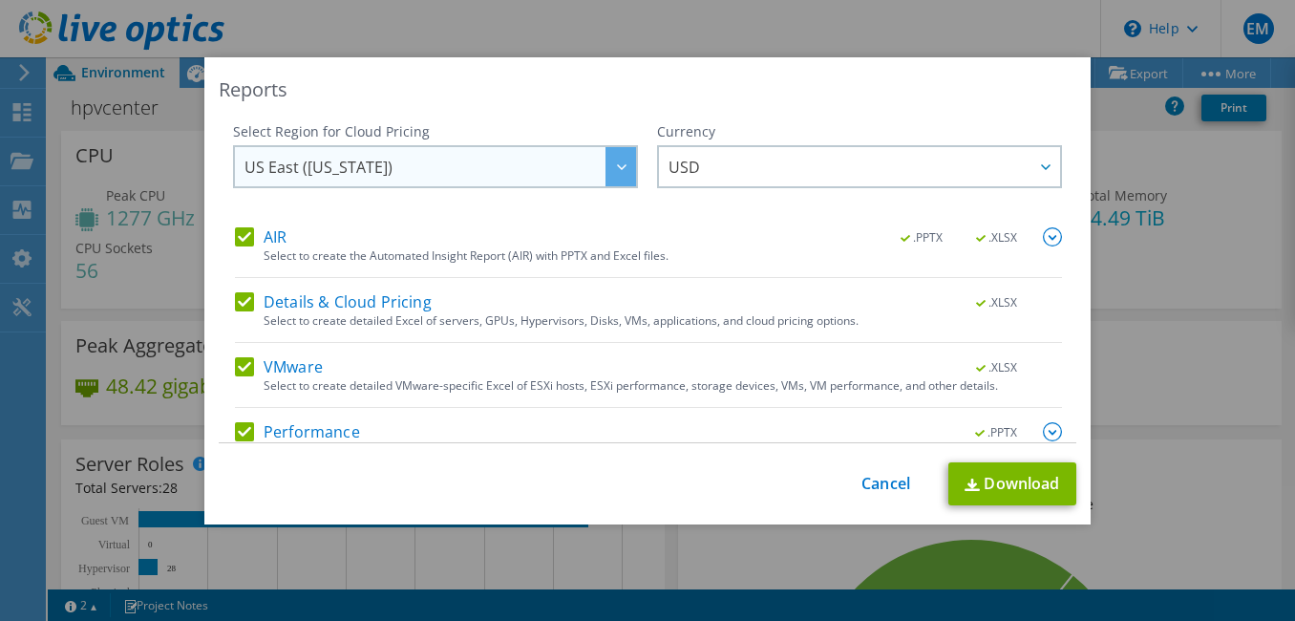
click at [606, 179] on div at bounding box center [621, 166] width 31 height 39
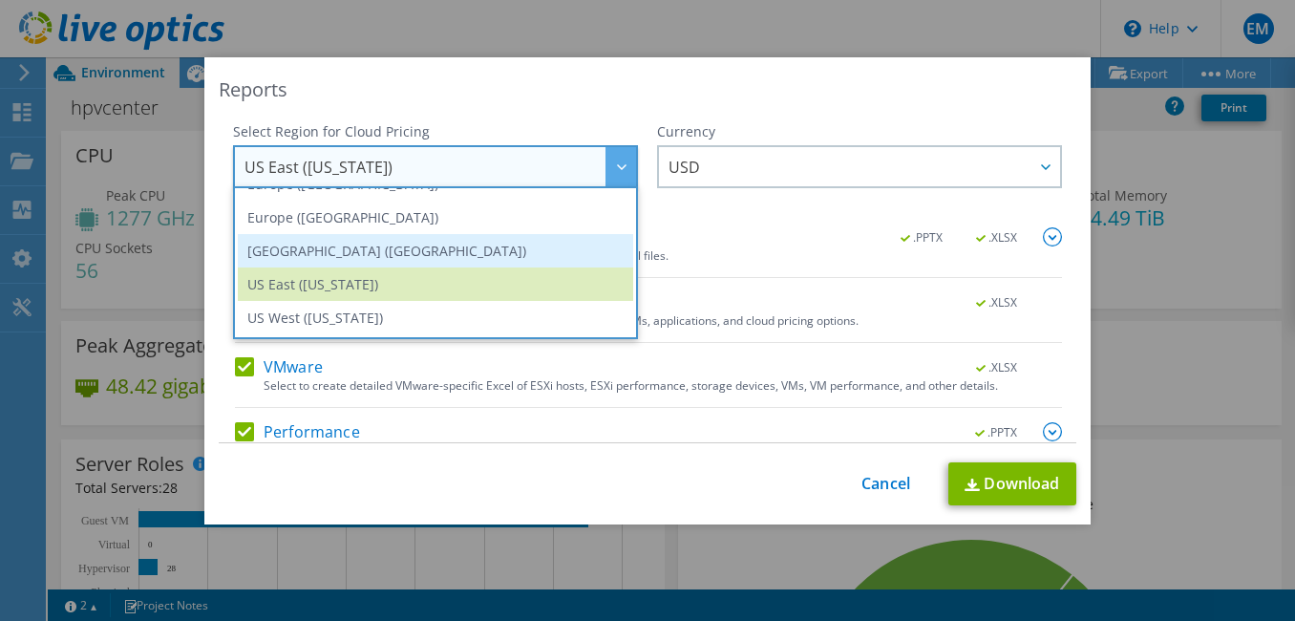
scroll to position [246, 0]
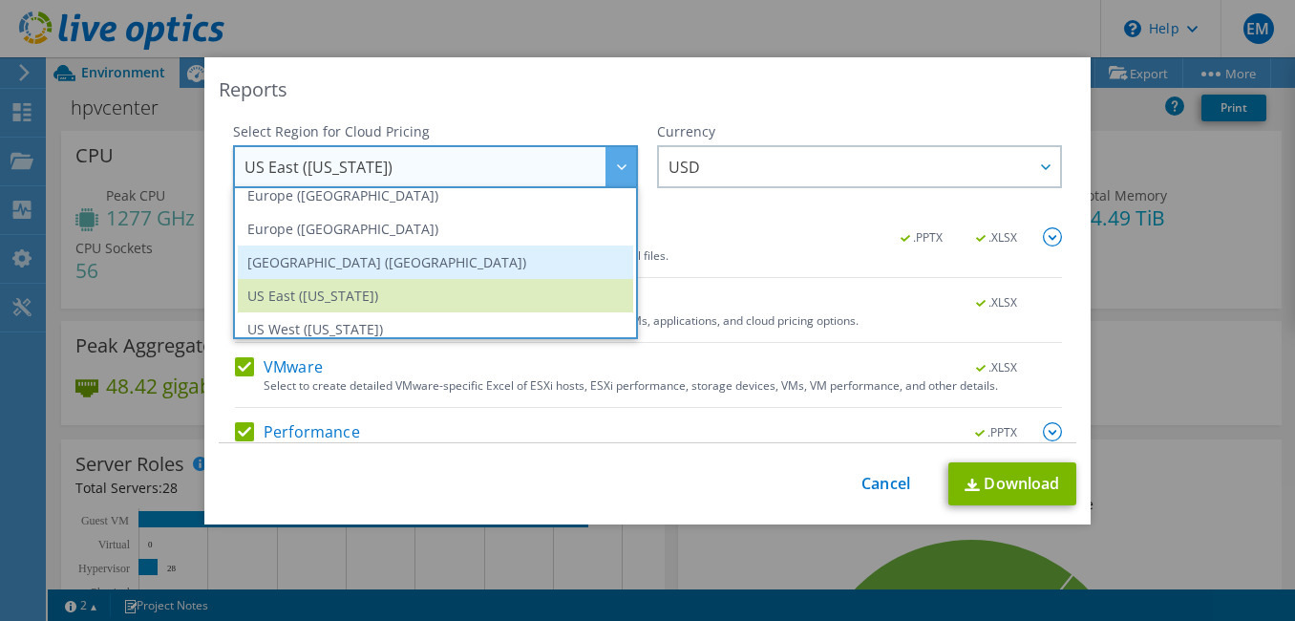
click at [417, 262] on li "[GEOGRAPHIC_DATA] ([GEOGRAPHIC_DATA])" at bounding box center [435, 261] width 395 height 33
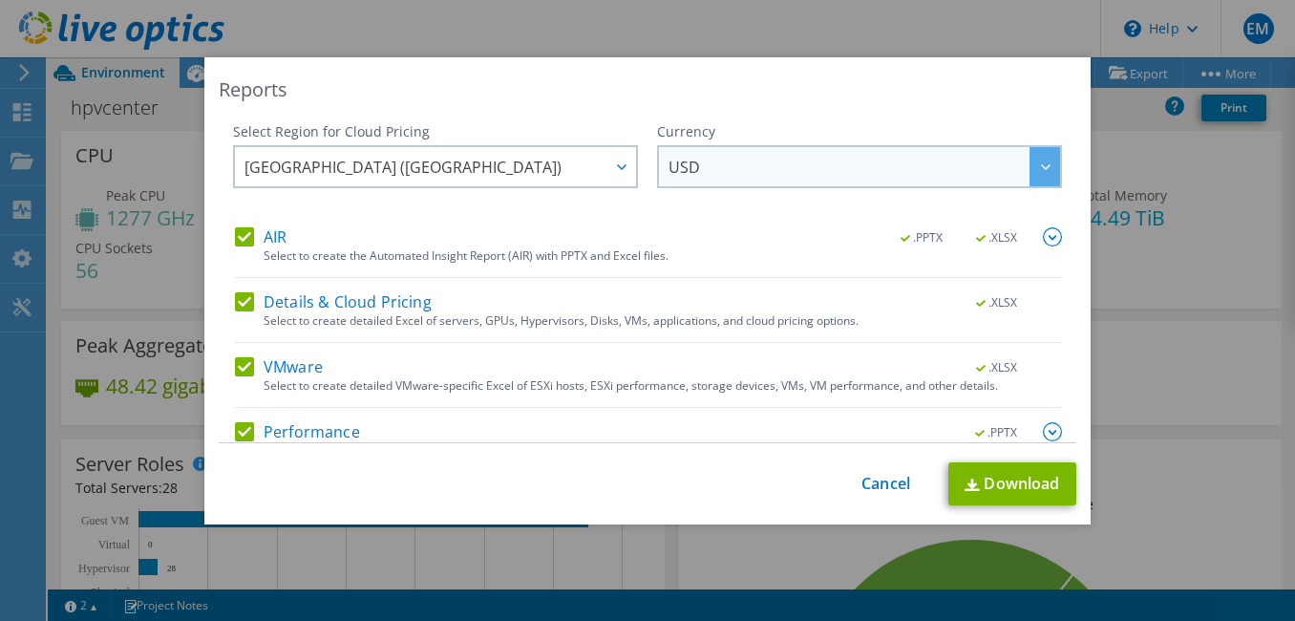
click at [723, 180] on span "USD" at bounding box center [865, 166] width 392 height 39
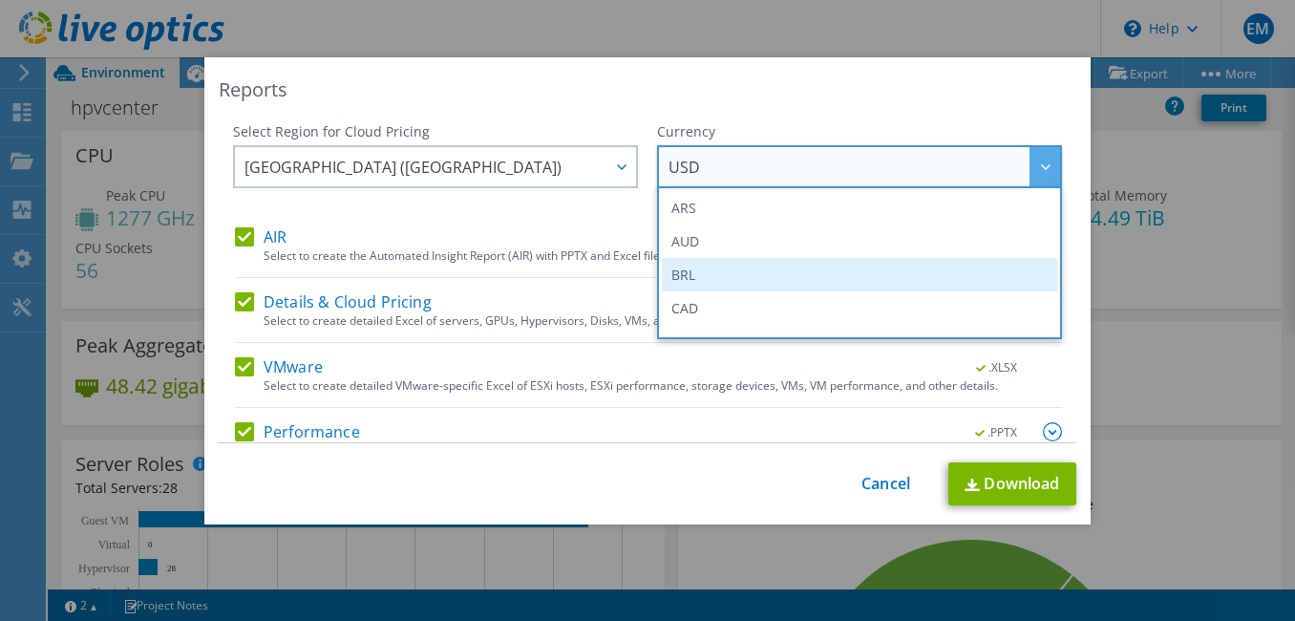
click at [692, 268] on li "BRL" at bounding box center [859, 274] width 395 height 33
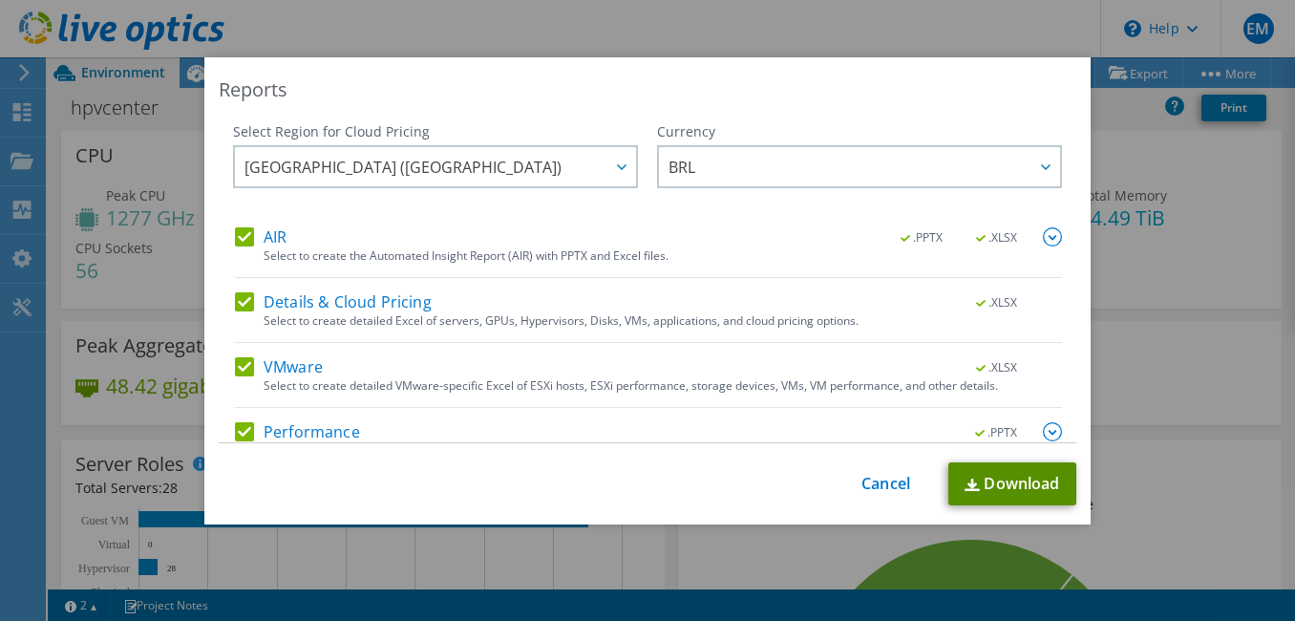
click at [1027, 490] on link "Download" at bounding box center [1012, 483] width 128 height 43
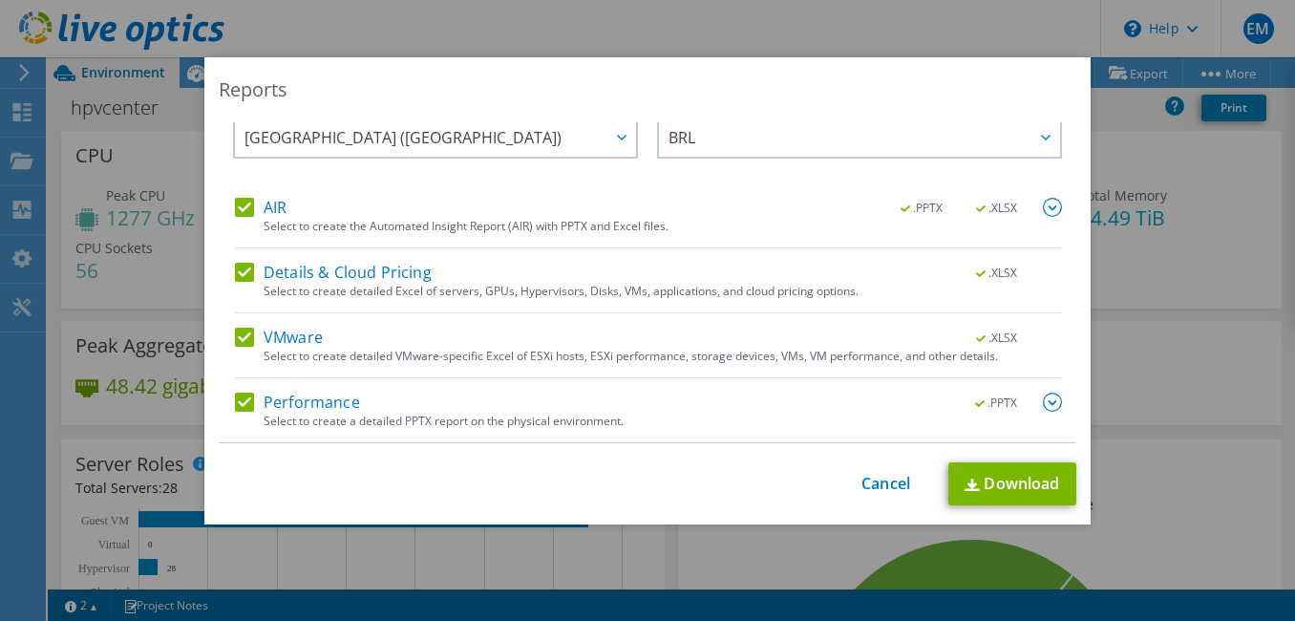
click at [741, 99] on div "Reports" at bounding box center [648, 89] width 858 height 27
click at [881, 485] on link "Cancel" at bounding box center [885, 484] width 49 height 18
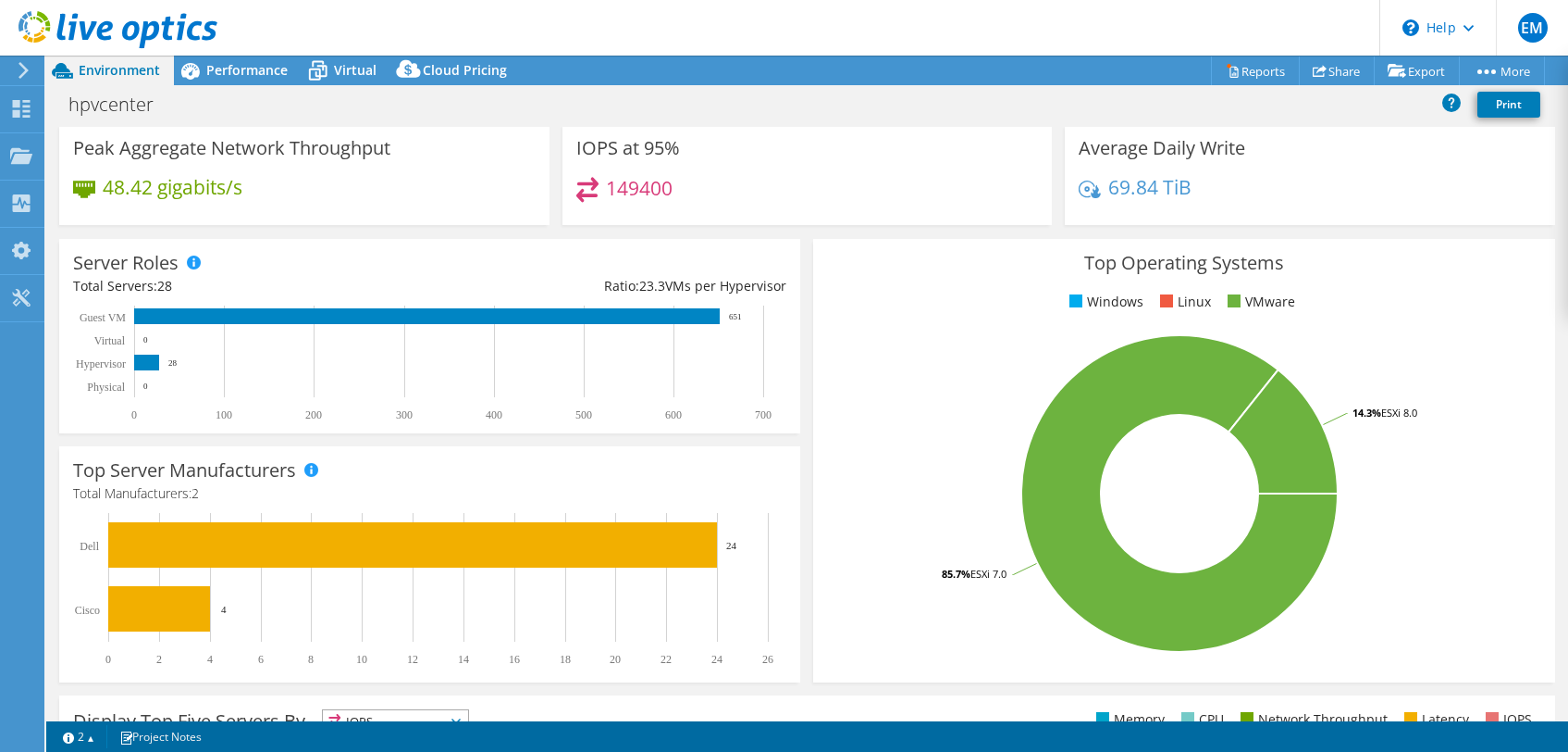
scroll to position [0, 0]
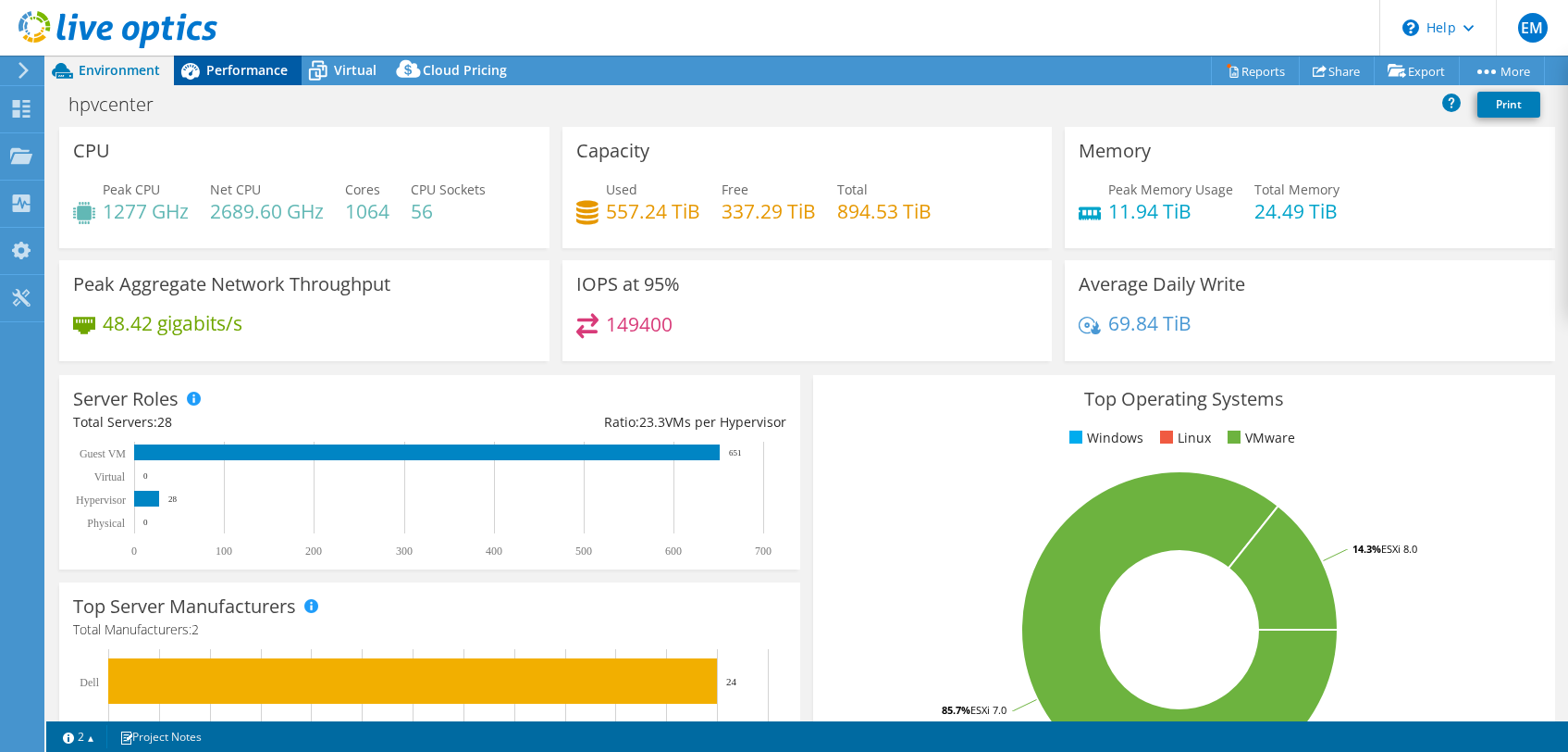
click at [260, 78] on div "Performance" at bounding box center [238, 70] width 128 height 30
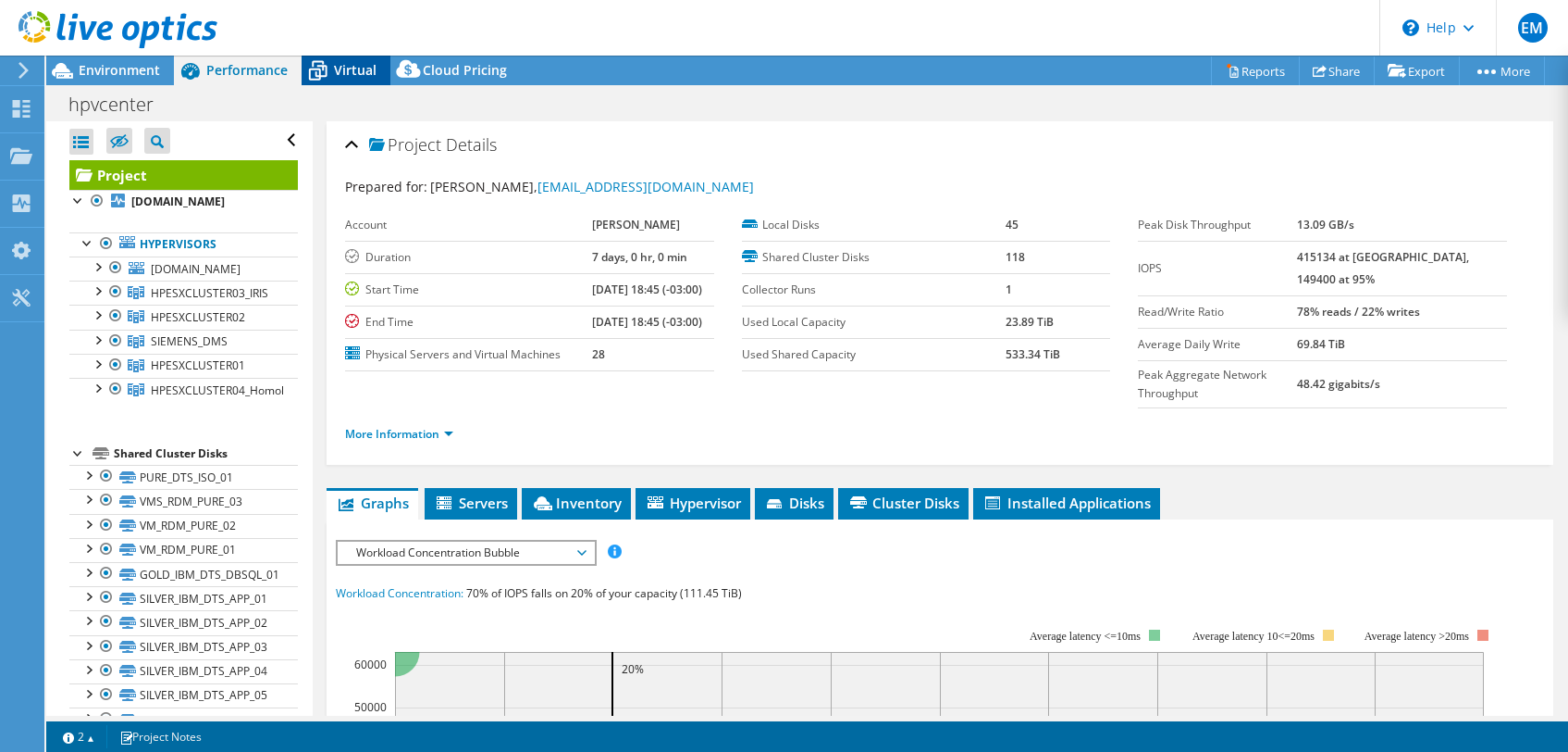
click at [328, 71] on icon at bounding box center [317, 70] width 32 height 32
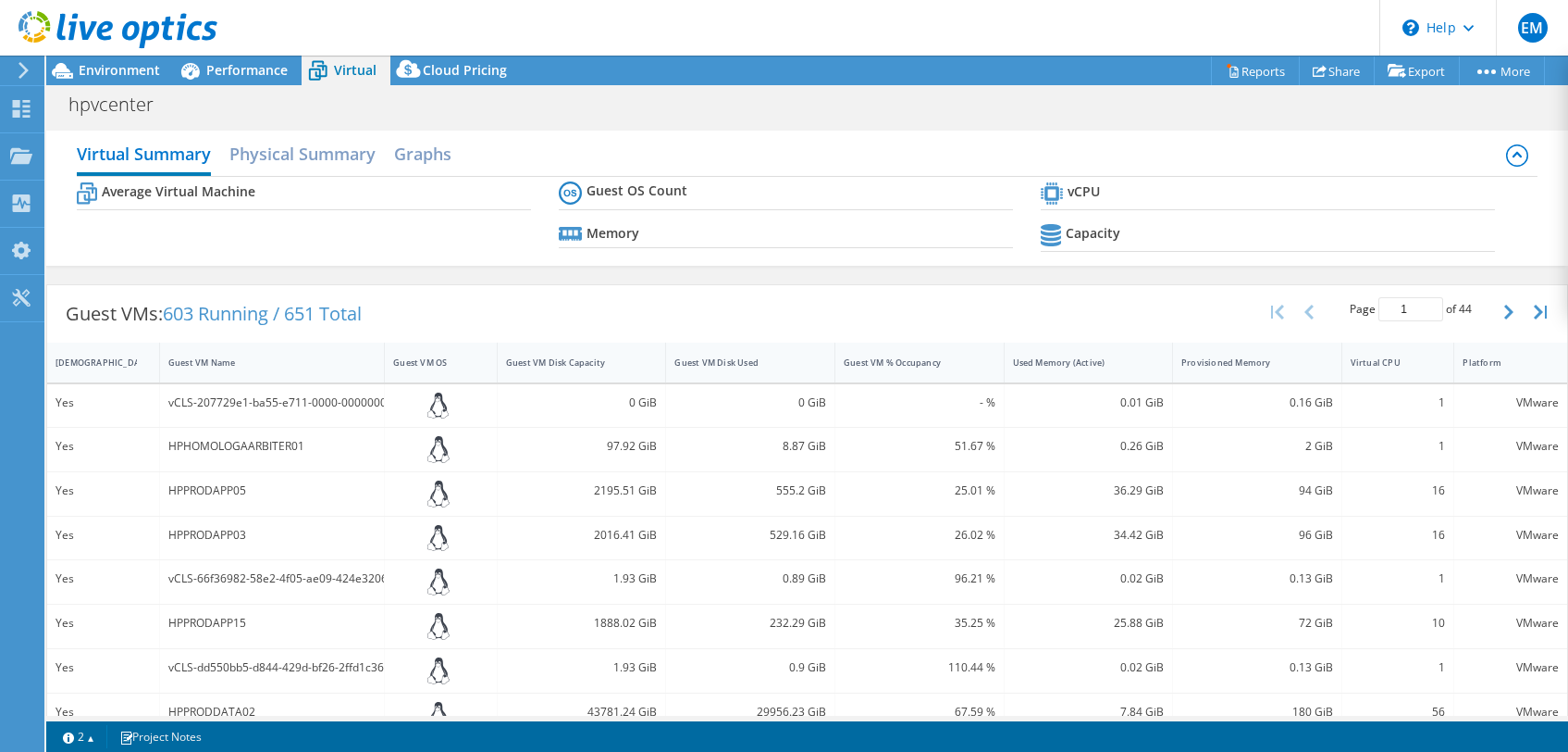
click at [118, 68] on span "Environment" at bounding box center [119, 70] width 81 height 17
